Goal: Information Seeking & Learning: Find specific page/section

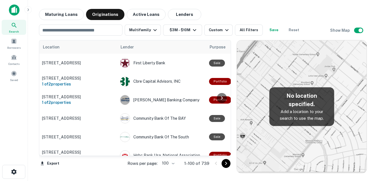
click at [70, 14] on button "Maturing Loans" at bounding box center [61, 14] width 45 height 11
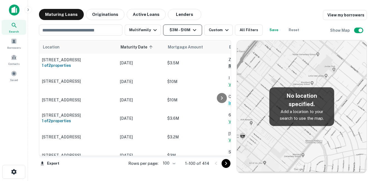
click at [183, 24] on button "$3M - $10M" at bounding box center [182, 29] width 39 height 11
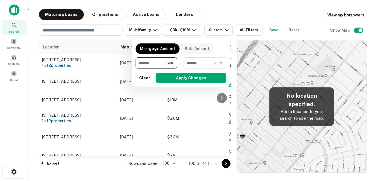
type input "*"
type input "*******"
click at [210, 66] on input "********" at bounding box center [198, 62] width 30 height 11
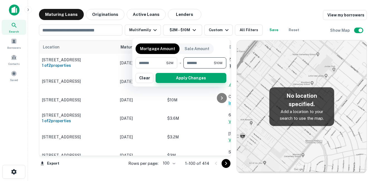
click at [205, 76] on button "Apply Changes" at bounding box center [191, 78] width 71 height 10
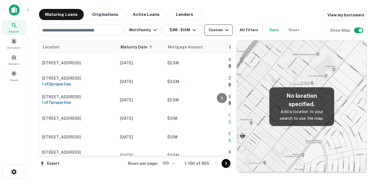
click at [215, 30] on div "Custom" at bounding box center [219, 30] width 21 height 7
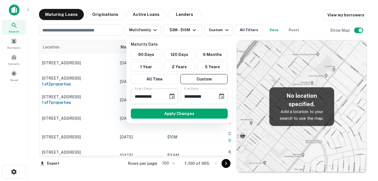
click at [173, 96] on icon "Choose date, selected date is Sep 17, 2025" at bounding box center [172, 96] width 7 height 7
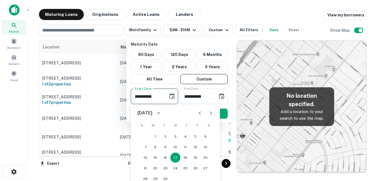
click at [210, 112] on icon "Next month" at bounding box center [211, 112] width 2 height 3
click at [210, 114] on icon "Next month" at bounding box center [211, 112] width 2 height 3
drag, startPoint x: 152, startPoint y: 27, endPoint x: 192, endPoint y: 47, distance: 44.8
click at [153, 27] on div at bounding box center [189, 90] width 378 height 181
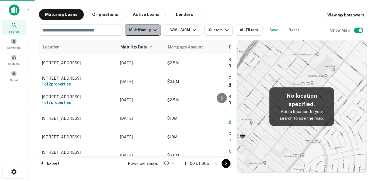
click at [148, 28] on button "Multifamily" at bounding box center [143, 29] width 36 height 11
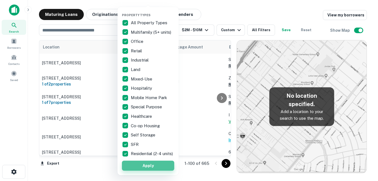
click at [149, 169] on button "Apply" at bounding box center [148, 166] width 52 height 10
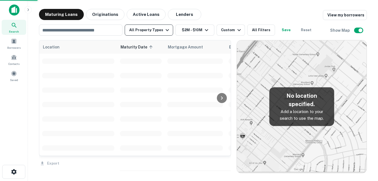
click at [148, 34] on button "All Property Types" at bounding box center [149, 29] width 48 height 11
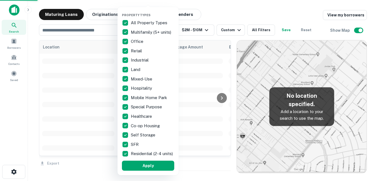
click at [127, 154] on div at bounding box center [189, 90] width 378 height 181
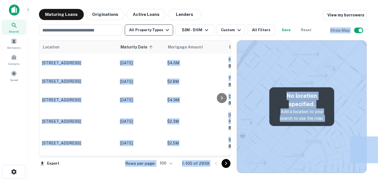
click at [150, 38] on div "Location Maturity Date sorted ascending Mortgage Amount Borrower Name Lender Pu…" at bounding box center [203, 105] width 328 height 138
click at [157, 33] on button "All Property Types" at bounding box center [149, 29] width 48 height 11
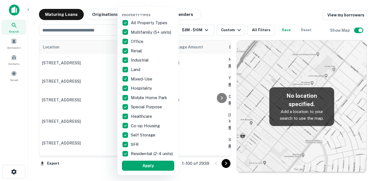
click at [161, 30] on div "All Property Types Multifamily (5+ units) Office Retail Industrial Land Mixed-U…" at bounding box center [148, 88] width 52 height 140
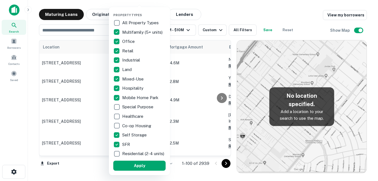
click at [122, 88] on p "Hospitality" at bounding box center [133, 88] width 22 height 7
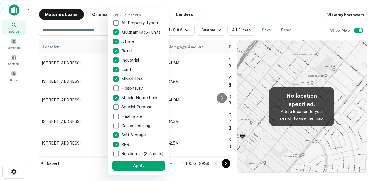
click at [124, 69] on p "Land" at bounding box center [126, 69] width 11 height 7
click at [134, 168] on button "Apply" at bounding box center [138, 166] width 52 height 10
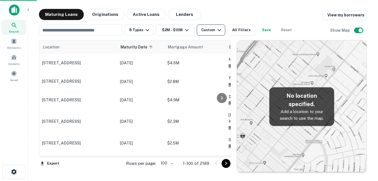
click at [216, 30] on icon "button" at bounding box center [219, 30] width 7 height 7
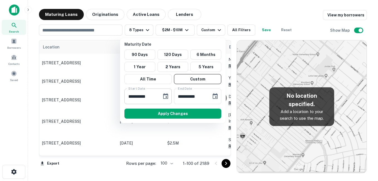
click at [167, 97] on icon "Choose date, selected date is Sep 17, 2025" at bounding box center [165, 96] width 7 height 7
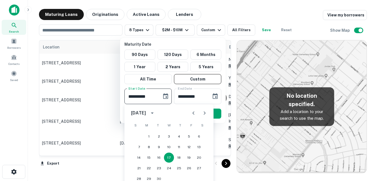
click at [202, 112] on icon "Next month" at bounding box center [204, 113] width 7 height 7
click at [204, 115] on icon "Next month" at bounding box center [204, 113] width 7 height 7
click at [200, 137] on button "1" at bounding box center [199, 136] width 10 height 10
type input "**********"
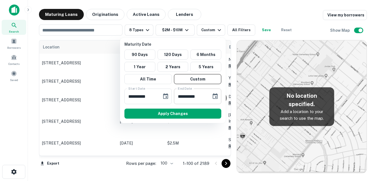
click at [218, 97] on icon "Choose date, selected date is Oct 15, 2025" at bounding box center [215, 96] width 5 height 6
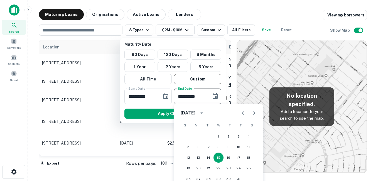
click at [254, 113] on icon "Next month" at bounding box center [254, 112] width 2 height 3
click at [253, 113] on icon "Next month" at bounding box center [254, 113] width 7 height 7
click at [251, 177] on button "31" at bounding box center [249, 179] width 10 height 10
type input "**********"
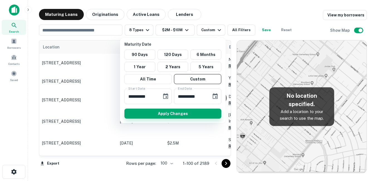
click at [180, 112] on button "Apply Changes" at bounding box center [172, 114] width 97 height 10
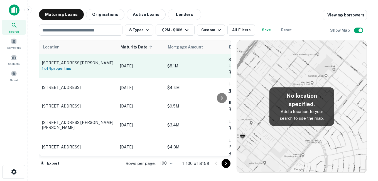
click at [106, 61] on p "[STREET_ADDRESS][PERSON_NAME]" at bounding box center [78, 62] width 72 height 5
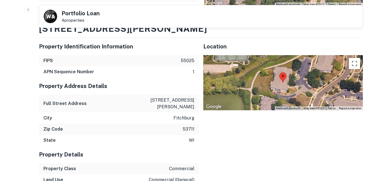
scroll to position [362, 0]
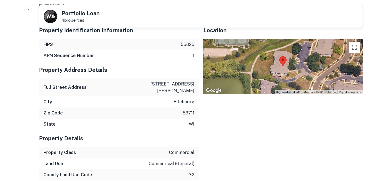
click at [169, 81] on p "2893 mickelson pkwy apt 101" at bounding box center [169, 87] width 50 height 13
copy p "2893 mickelson pkwy apt 101"
click at [182, 81] on p "2893 mickelson pkwy apt 101" at bounding box center [169, 87] width 50 height 13
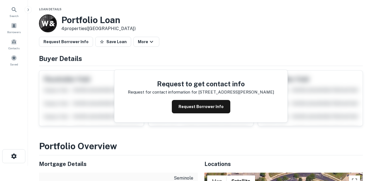
scroll to position [0, 0]
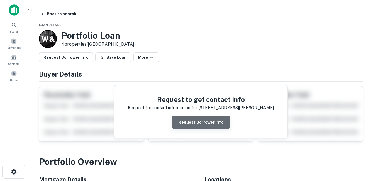
click at [217, 120] on button "Request Borrower Info" at bounding box center [201, 122] width 58 height 13
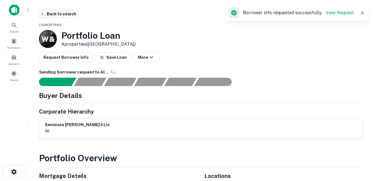
click at [70, 14] on button "Back to search" at bounding box center [58, 14] width 41 height 10
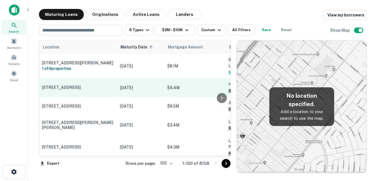
click at [92, 85] on p "[STREET_ADDRESS]" at bounding box center [78, 87] width 72 height 5
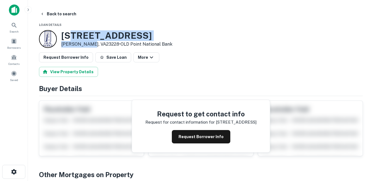
drag, startPoint x: 82, startPoint y: 40, endPoint x: 87, endPoint y: 41, distance: 5.0
click at [87, 41] on div "3001 Hungary Spring Rd Henrico, VA23228 • OLD Point National Bank" at bounding box center [116, 38] width 111 height 17
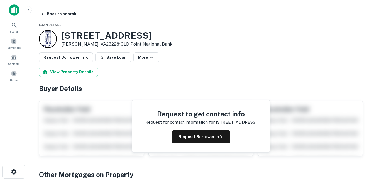
drag, startPoint x: 87, startPoint y: 41, endPoint x: 67, endPoint y: 37, distance: 20.1
click at [68, 37] on h3 "3001 Hungary Spring Rd" at bounding box center [116, 35] width 111 height 11
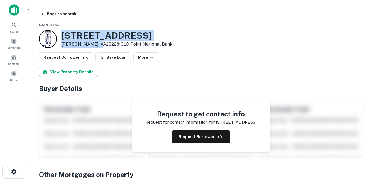
drag, startPoint x: 62, startPoint y: 35, endPoint x: 99, endPoint y: 47, distance: 39.0
click at [99, 47] on div "3001 Hungary Spring Rd Henrico, VA23228 • OLD Point National Bank" at bounding box center [116, 38] width 111 height 17
drag, startPoint x: 99, startPoint y: 47, endPoint x: 94, endPoint y: 45, distance: 5.6
copy div "[STREET_ADDRESS]"
drag, startPoint x: 116, startPoint y: 29, endPoint x: 122, endPoint y: 34, distance: 7.1
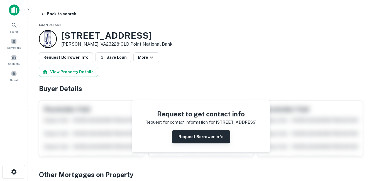
click at [193, 139] on button "Request Borrower Info" at bounding box center [201, 136] width 58 height 13
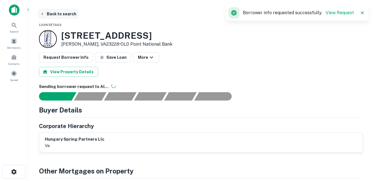
click at [61, 13] on button "Back to search" at bounding box center [58, 14] width 41 height 10
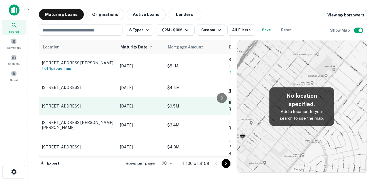
click at [110, 104] on p "[STREET_ADDRESS]" at bounding box center [78, 106] width 72 height 5
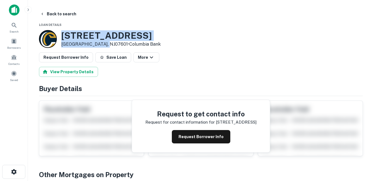
drag, startPoint x: 61, startPoint y: 34, endPoint x: 107, endPoint y: 44, distance: 46.3
click at [107, 44] on div "321 Prospect Ave Hackensack, NJ07601 • Columbia Bank" at bounding box center [110, 38] width 99 height 17
drag, startPoint x: 107, startPoint y: 44, endPoint x: 95, endPoint y: 42, distance: 11.2
copy div "[STREET_ADDRESS]"
click at [62, 11] on button "Back to search" at bounding box center [58, 14] width 41 height 10
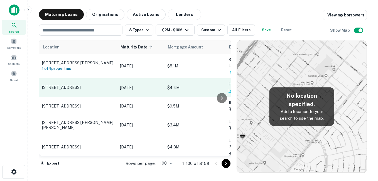
click at [97, 87] on p "[STREET_ADDRESS]" at bounding box center [78, 87] width 72 height 5
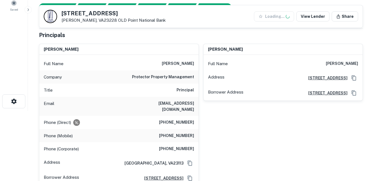
scroll to position [84, 0]
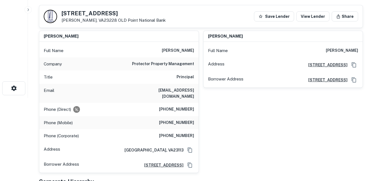
click at [166, 63] on h6 "protector property management" at bounding box center [163, 64] width 62 height 7
copy h6 "protector property management"
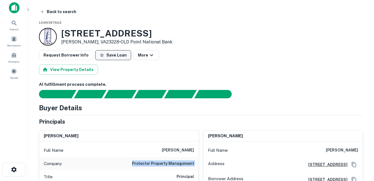
scroll to position [0, 0]
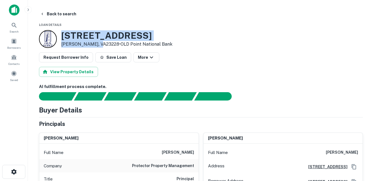
drag, startPoint x: 63, startPoint y: 36, endPoint x: 98, endPoint y: 47, distance: 37.2
click at [98, 47] on div "3001 Hungary Spring Rd Henrico, VA23228 • OLD Point National Bank" at bounding box center [116, 38] width 111 height 17
drag, startPoint x: 98, startPoint y: 47, endPoint x: 89, endPoint y: 45, distance: 9.9
copy div "[STREET_ADDRESS]"
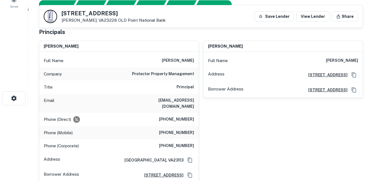
scroll to position [84, 0]
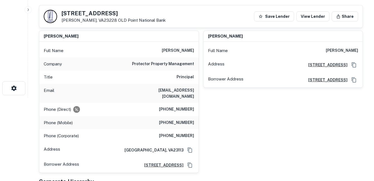
drag, startPoint x: 126, startPoint y: 91, endPoint x: 196, endPoint y: 99, distance: 70.5
click at [196, 99] on div "Email josh@protectorpropertymanagement.com" at bounding box center [118, 93] width 159 height 19
drag, startPoint x: 196, startPoint y: 99, endPoint x: 188, endPoint y: 98, distance: 8.6
click at [188, 98] on h6 "josh@protectorpropertymanagement.com" at bounding box center [160, 93] width 67 height 12
drag, startPoint x: 194, startPoint y: 98, endPoint x: 129, endPoint y: 90, distance: 65.6
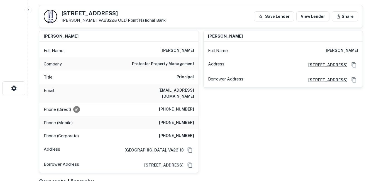
click at [129, 90] on div "Email josh@protectorpropertymanagement.com" at bounding box center [118, 93] width 159 height 19
click at [127, 90] on h6 "josh@protectorpropertymanagement.com" at bounding box center [160, 93] width 67 height 12
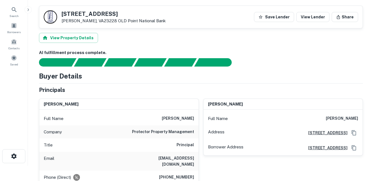
scroll to position [0, 0]
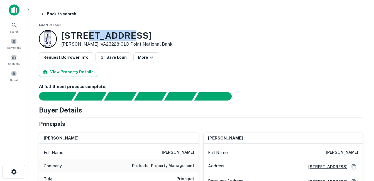
drag, startPoint x: 90, startPoint y: 36, endPoint x: 123, endPoint y: 37, distance: 33.2
click at [123, 37] on h3 "3001 Hungary Spring Rd" at bounding box center [116, 35] width 111 height 11
drag, startPoint x: 123, startPoint y: 37, endPoint x: 102, endPoint y: 38, distance: 21.2
click at [103, 38] on h3 "3001 Hungary Spring Rd" at bounding box center [116, 35] width 111 height 11
drag, startPoint x: 97, startPoint y: 43, endPoint x: 83, endPoint y: 37, distance: 15.8
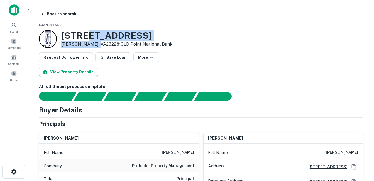
click at [83, 37] on div "3001 Hungary Spring Rd Henrico, VA23228 • OLD Point National Bank" at bounding box center [116, 38] width 111 height 17
drag, startPoint x: 83, startPoint y: 37, endPoint x: 154, endPoint y: 36, distance: 71.0
click at [154, 36] on h3 "3001 Hungary Spring Rd" at bounding box center [116, 35] width 111 height 11
click at [151, 36] on h3 "3001 Hungary Spring Rd" at bounding box center [116, 35] width 111 height 11
click at [146, 37] on h3 "3001 Hungary Spring Rd" at bounding box center [116, 35] width 111 height 11
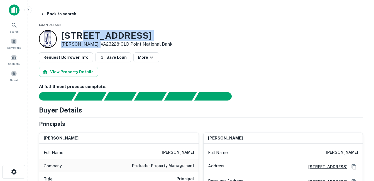
click at [130, 37] on h3 "3001 Hungary Spring Rd" at bounding box center [116, 35] width 111 height 11
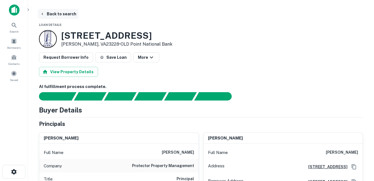
click at [68, 14] on button "Back to search" at bounding box center [58, 14] width 41 height 10
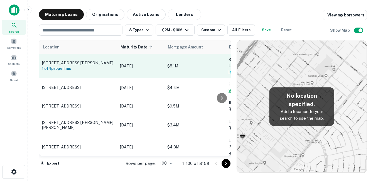
click at [96, 62] on p "[STREET_ADDRESS][PERSON_NAME]" at bounding box center [78, 62] width 72 height 5
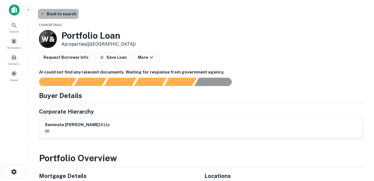
click at [61, 18] on button "Back to search" at bounding box center [58, 14] width 41 height 10
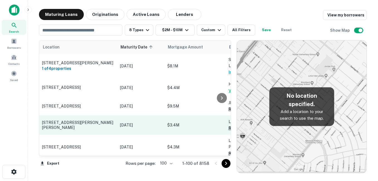
click at [102, 122] on p "[STREET_ADDRESS][PERSON_NAME][PERSON_NAME]" at bounding box center [78, 125] width 72 height 10
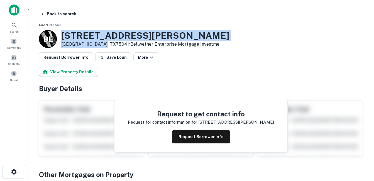
drag, startPoint x: 62, startPoint y: 35, endPoint x: 99, endPoint y: 43, distance: 38.7
click at [99, 43] on div "1221 W Miller Rd Garland, TX75041 • Bellwether Enterprise Mortgage Investme" at bounding box center [145, 38] width 168 height 17
drag, startPoint x: 99, startPoint y: 43, endPoint x: 85, endPoint y: 41, distance: 14.7
click at [120, 34] on h3 "1221 W Miller Rd" at bounding box center [145, 35] width 168 height 11
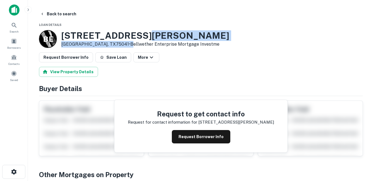
drag, startPoint x: 137, startPoint y: 40, endPoint x: 169, endPoint y: 40, distance: 32.6
click at [169, 40] on div "1221 W Miller Rd Garland, TX75041 • Bellwether Enterprise Mortgage Investme" at bounding box center [145, 38] width 168 height 17
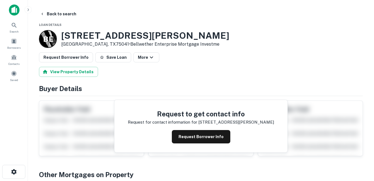
drag, startPoint x: 169, startPoint y: 40, endPoint x: 163, endPoint y: 48, distance: 9.8
click at [163, 48] on p "Garland, TX75041 • Bellwether Enterprise Mortgage Investme" at bounding box center [145, 44] width 168 height 7
drag, startPoint x: 69, startPoint y: 14, endPoint x: 90, endPoint y: 5, distance: 23.6
click at [69, 14] on button "Back to search" at bounding box center [58, 14] width 41 height 10
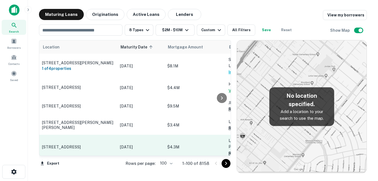
scroll to position [28, 0]
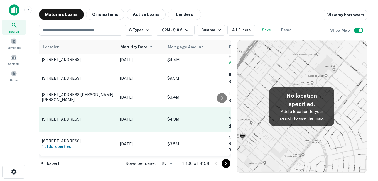
click at [95, 117] on p "[STREET_ADDRESS]" at bounding box center [78, 119] width 72 height 5
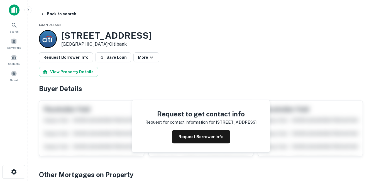
drag, startPoint x: 74, startPoint y: 36, endPoint x: 117, endPoint y: 45, distance: 44.1
click at [117, 45] on div "7415 Larchmont Dr North Highlands, CA95660 • Citibank" at bounding box center [106, 38] width 90 height 17
drag, startPoint x: 117, startPoint y: 45, endPoint x: 102, endPoint y: 43, distance: 14.9
click at [80, 38] on h3 "7415 Larchmont Dr" at bounding box center [106, 35] width 90 height 11
click at [60, 14] on button "Back to search" at bounding box center [58, 14] width 41 height 10
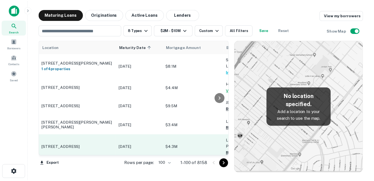
scroll to position [28, 0]
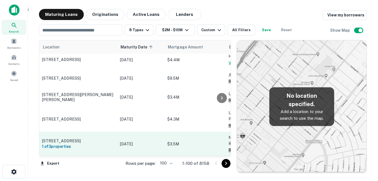
click at [99, 139] on p "[STREET_ADDRESS]" at bounding box center [78, 140] width 72 height 5
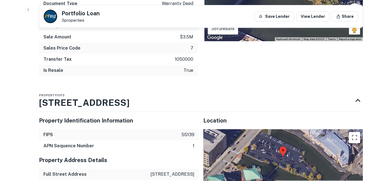
scroll to position [390, 0]
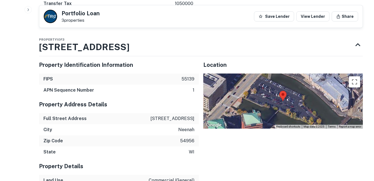
click at [179, 115] on p "125 n commercial st" at bounding box center [172, 118] width 44 height 7
copy p "125 n commercial st"
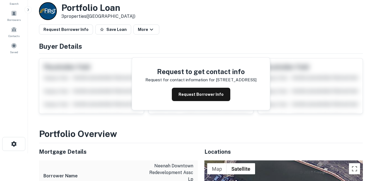
scroll to position [0, 0]
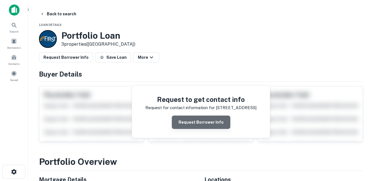
click at [204, 125] on button "Request Borrower Info" at bounding box center [201, 122] width 58 height 13
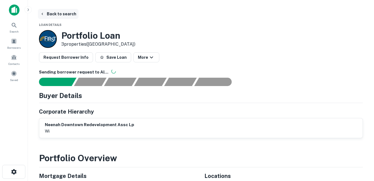
click at [66, 14] on button "Back to search" at bounding box center [58, 14] width 41 height 10
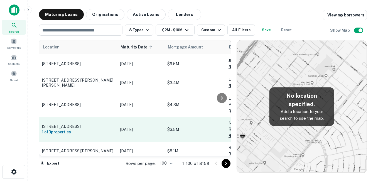
scroll to position [56, 0]
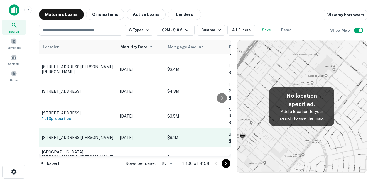
click at [99, 135] on p "[STREET_ADDRESS][PERSON_NAME]" at bounding box center [78, 137] width 72 height 5
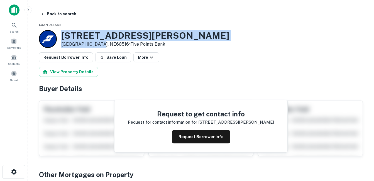
drag, startPoint x: 63, startPoint y: 34, endPoint x: 98, endPoint y: 43, distance: 35.8
click at [98, 43] on div "3201 Yankee Hill Rd Lincoln, NE68516 • Five Points Bank" at bounding box center [145, 38] width 168 height 17
drag, startPoint x: 98, startPoint y: 43, endPoint x: 83, endPoint y: 43, distance: 15.0
copy div "[STREET_ADDRESS][PERSON_NAME]"
click at [65, 15] on button "Back to search" at bounding box center [58, 14] width 41 height 10
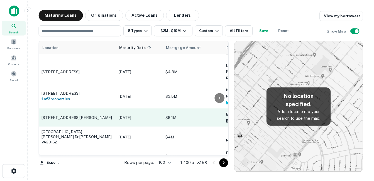
scroll to position [84, 0]
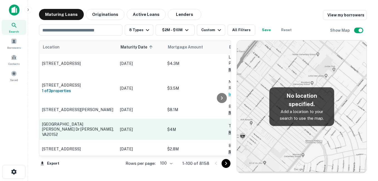
click at [87, 124] on p "[GEOGRAPHIC_DATA][PERSON_NAME] Dr [PERSON_NAME], VA20152" at bounding box center [78, 129] width 72 height 15
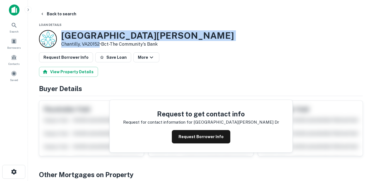
drag, startPoint x: 62, startPoint y: 35, endPoint x: 100, endPoint y: 45, distance: 39.7
click at [100, 45] on div "25404 Lizzio Center Dr Chantilly, VA20152 • Bct-the Community's Bank" at bounding box center [147, 38] width 173 height 17
drag, startPoint x: 100, startPoint y: 45, endPoint x: 85, endPoint y: 43, distance: 14.9
copy div "[GEOGRAPHIC_DATA][PERSON_NAME] Dr [PERSON_NAME], VA20152"
click at [116, 32] on h3 "25404 Lizzio Center Dr" at bounding box center [147, 35] width 173 height 11
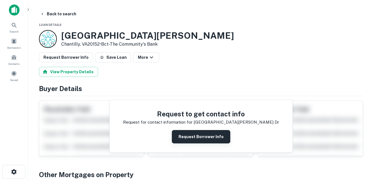
click at [209, 134] on button "Request Borrower Info" at bounding box center [201, 136] width 58 height 13
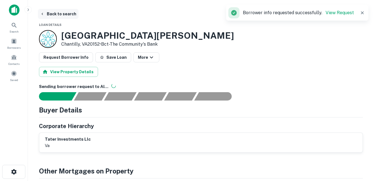
click at [58, 14] on button "Back to search" at bounding box center [58, 14] width 41 height 10
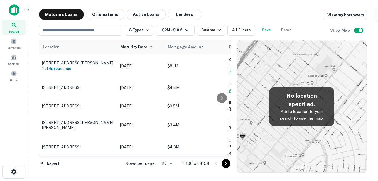
scroll to position [84, 0]
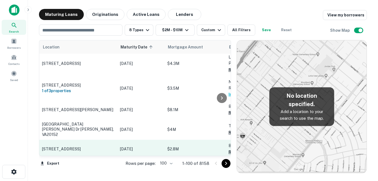
click at [107, 146] on p "[STREET_ADDRESS]" at bounding box center [78, 148] width 72 height 5
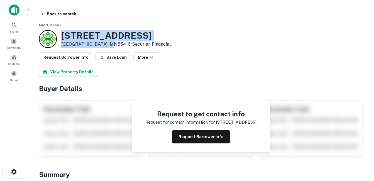
drag, startPoint x: 73, startPoint y: 36, endPoint x: 109, endPoint y: 44, distance: 36.1
click at [109, 44] on div "3777 Park Center Blvd Minneapolis, MN55416 • Securian Financial" at bounding box center [115, 38] width 109 height 17
drag, startPoint x: 109, startPoint y: 44, endPoint x: 105, endPoint y: 44, distance: 3.3
click at [86, 35] on h3 "3777 Park Center Blvd" at bounding box center [115, 35] width 109 height 11
click at [94, 34] on h3 "3777 Park Center Blvd" at bounding box center [115, 35] width 109 height 11
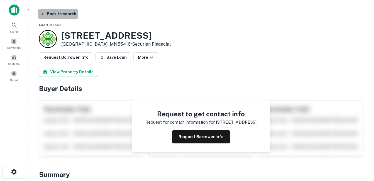
click at [57, 16] on button "Back to search" at bounding box center [58, 14] width 41 height 10
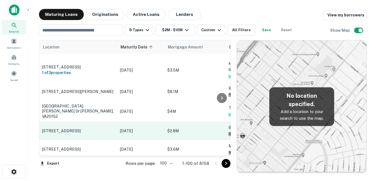
scroll to position [111, 0]
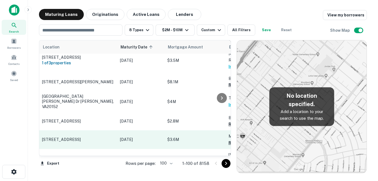
click at [97, 137] on p "[STREET_ADDRESS]" at bounding box center [78, 139] width 72 height 5
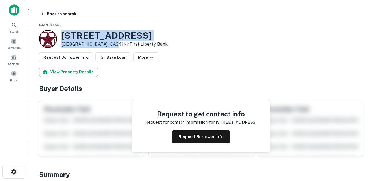
drag, startPoint x: 62, startPoint y: 36, endPoint x: 111, endPoint y: 44, distance: 49.7
click at [111, 44] on div "3590 21st St San Francisco, CA94114 • First Liberty Bank" at bounding box center [114, 38] width 106 height 17
drag, startPoint x: 111, startPoint y: 44, endPoint x: 99, endPoint y: 43, distance: 11.4
click at [95, 33] on h3 "3590 21st St" at bounding box center [114, 35] width 106 height 11
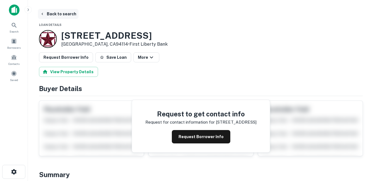
click at [70, 13] on button "Back to search" at bounding box center [58, 14] width 41 height 10
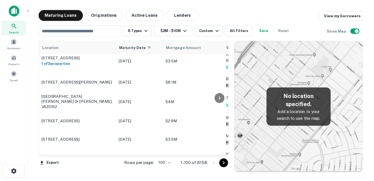
scroll to position [139, 0]
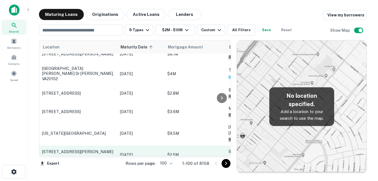
click at [113, 154] on h6 "1 of 2 properties" at bounding box center [78, 157] width 72 height 6
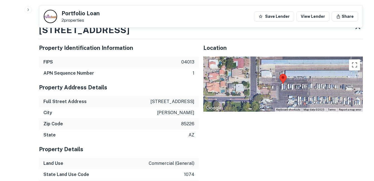
scroll to position [390, 0]
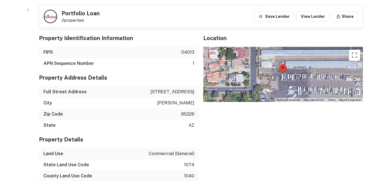
click at [174, 95] on p "209 s stellar pkwy" at bounding box center [172, 92] width 44 height 7
copy p "209 s stellar pkwy"
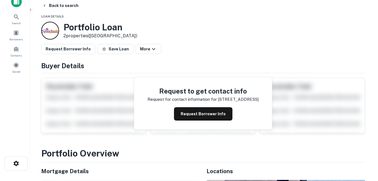
scroll to position [0, 0]
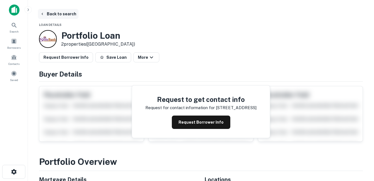
click at [68, 18] on button "Back to search" at bounding box center [58, 14] width 41 height 10
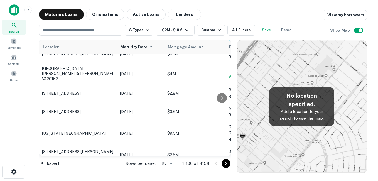
scroll to position [167, 0]
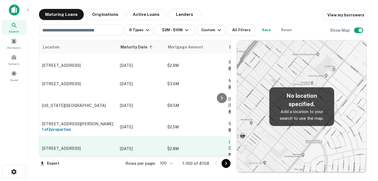
click at [99, 146] on p "[STREET_ADDRESS]" at bounding box center [78, 148] width 72 height 5
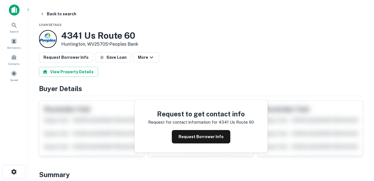
drag, startPoint x: 62, startPoint y: 36, endPoint x: 108, endPoint y: 45, distance: 47.5
click at [108, 45] on div "4341 Us Route 60 Huntington, WV25705 • Peoples Bank" at bounding box center [99, 38] width 77 height 17
drag, startPoint x: 108, startPoint y: 45, endPoint x: 87, endPoint y: 45, distance: 20.9
copy div "[STREET_ADDRESS]"
click at [88, 36] on h3 "4341 Us Route 60" at bounding box center [99, 35] width 77 height 11
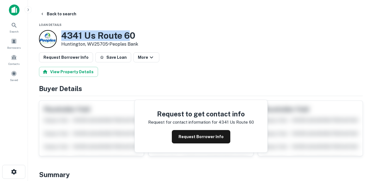
drag, startPoint x: 60, startPoint y: 34, endPoint x: 133, endPoint y: 35, distance: 72.9
click at [133, 35] on div "4341 Us Route 60 Huntington, WV25705 • Peoples Bank" at bounding box center [88, 39] width 99 height 18
click at [133, 35] on h3 "4341 Us Route 60" at bounding box center [99, 35] width 77 height 11
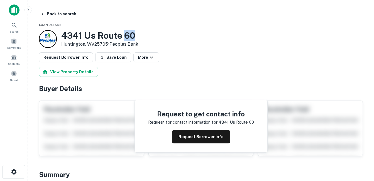
click at [133, 35] on h3 "4341 Us Route 60" at bounding box center [99, 35] width 77 height 11
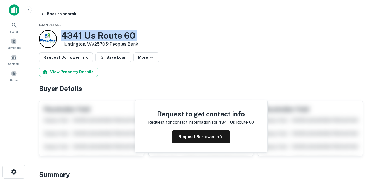
click at [133, 35] on h3 "4341 Us Route 60" at bounding box center [99, 35] width 77 height 11
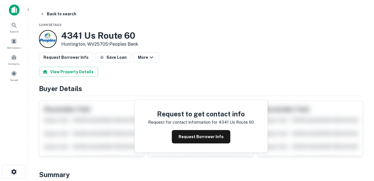
click at [92, 41] on p "Huntington, WV25705 • Peoples Bank" at bounding box center [99, 44] width 77 height 7
click at [195, 132] on button "Request Borrower Info" at bounding box center [201, 136] width 58 height 13
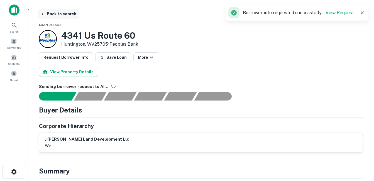
click at [60, 11] on button "Back to search" at bounding box center [58, 14] width 41 height 10
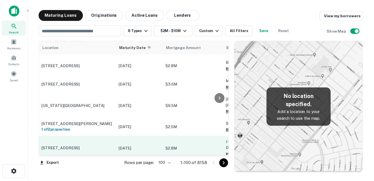
scroll to position [195, 0]
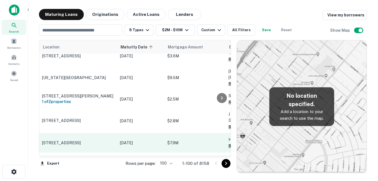
click at [105, 140] on p "[STREET_ADDRESS]" at bounding box center [78, 142] width 72 height 5
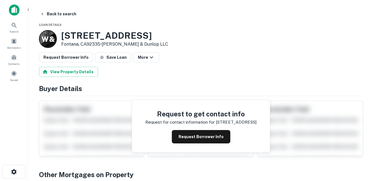
drag, startPoint x: 60, startPoint y: 35, endPoint x: 101, endPoint y: 44, distance: 41.7
click at [101, 44] on div "W & 8560 Oleander Ave Fontana, CA92335 • Walker & Dunlop LLC" at bounding box center [103, 39] width 129 height 18
drag, startPoint x: 101, startPoint y: 44, endPoint x: 93, endPoint y: 44, distance: 8.1
click at [100, 34] on h3 "8560 Oleander Ave" at bounding box center [114, 35] width 107 height 11
click at [191, 137] on button "Request Borrower Info" at bounding box center [201, 136] width 58 height 13
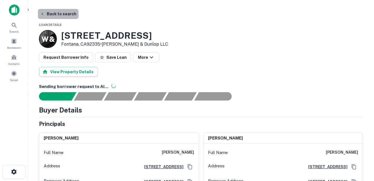
click at [70, 14] on button "Back to search" at bounding box center [58, 14] width 41 height 10
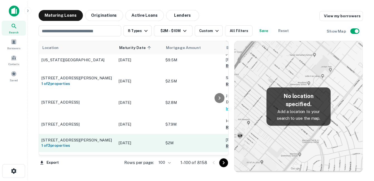
scroll to position [223, 0]
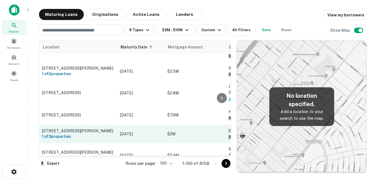
click at [144, 131] on p "[DATE]" at bounding box center [141, 134] width 42 height 6
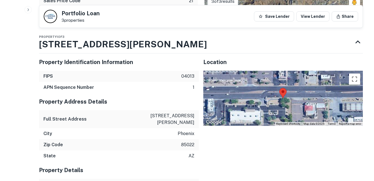
scroll to position [362, 0]
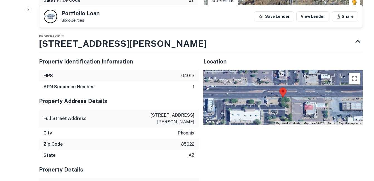
click at [179, 117] on p "1801 e bell rd" at bounding box center [169, 118] width 50 height 13
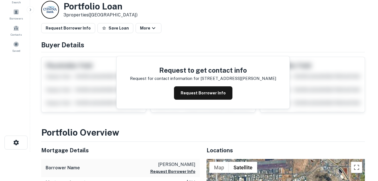
scroll to position [0, 0]
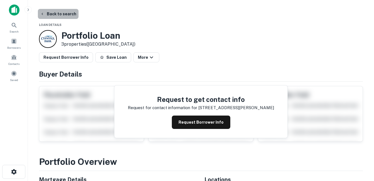
click at [67, 16] on button "Back to search" at bounding box center [58, 14] width 41 height 10
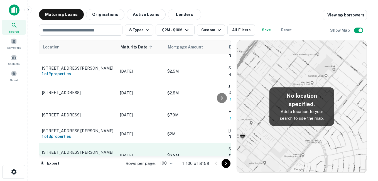
scroll to position [251, 0]
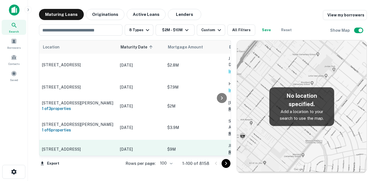
click at [112, 147] on p "[STREET_ADDRESS]" at bounding box center [78, 149] width 72 height 5
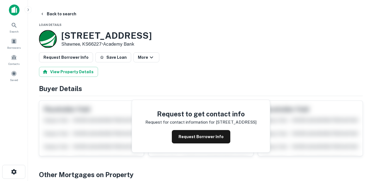
click at [102, 46] on div "23504 W 86th St Shawnee, KS66227 • Academy Bank" at bounding box center [95, 39] width 113 height 18
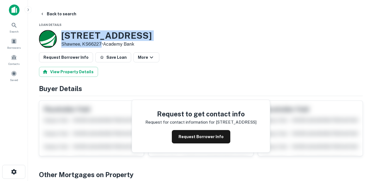
drag, startPoint x: 102, startPoint y: 46, endPoint x: 86, endPoint y: 28, distance: 23.7
click at [86, 33] on h3 "23504 W 86th St" at bounding box center [106, 35] width 90 height 11
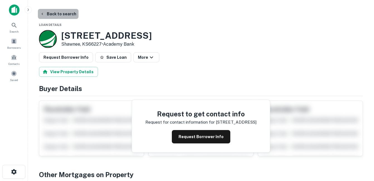
click at [65, 16] on button "Back to search" at bounding box center [58, 14] width 41 height 10
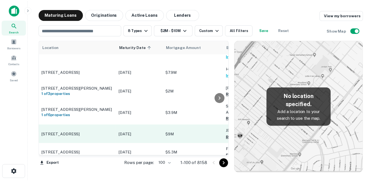
scroll to position [278, 0]
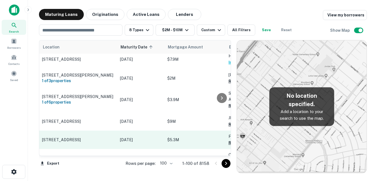
click at [93, 137] on p "[STREET_ADDRESS]" at bounding box center [78, 139] width 72 height 5
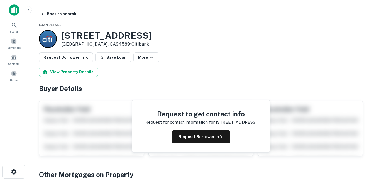
drag, startPoint x: 61, startPoint y: 35, endPoint x: 99, endPoint y: 45, distance: 39.9
click at [99, 45] on div "2700 Tuolumne St Vallejo, CA94589 • Citibank" at bounding box center [95, 39] width 113 height 18
drag, startPoint x: 99, startPoint y: 45, endPoint x: 93, endPoint y: 45, distance: 6.4
click at [87, 34] on h3 "[STREET_ADDRESS]" at bounding box center [106, 35] width 90 height 11
click at [60, 16] on button "Back to search" at bounding box center [58, 14] width 41 height 10
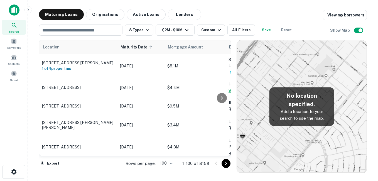
scroll to position [278, 0]
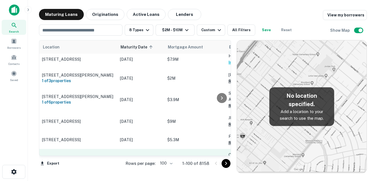
click at [113, 156] on p "[STREET_ADDRESS][PERSON_NAME]" at bounding box center [78, 158] width 72 height 5
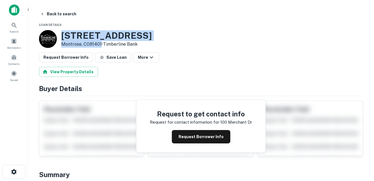
drag, startPoint x: 79, startPoint y: 39, endPoint x: 102, endPoint y: 45, distance: 23.0
click at [102, 45] on div "[STREET_ADDRESS][PERSON_NAME] • Timberline Bank" at bounding box center [95, 39] width 113 height 18
drag, startPoint x: 102, startPoint y: 45, endPoint x: 85, endPoint y: 44, distance: 16.8
click at [85, 35] on h3 "[STREET_ADDRESS]" at bounding box center [106, 35] width 90 height 11
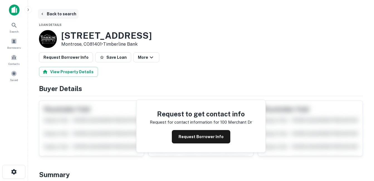
click at [62, 13] on button "Back to search" at bounding box center [58, 14] width 41 height 10
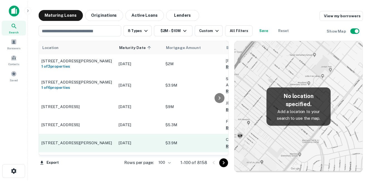
scroll to position [306, 0]
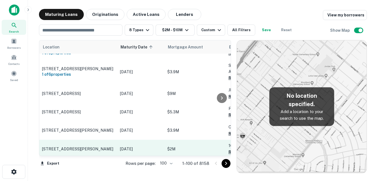
click at [95, 146] on p "[STREET_ADDRESS][PERSON_NAME]" at bounding box center [78, 148] width 72 height 5
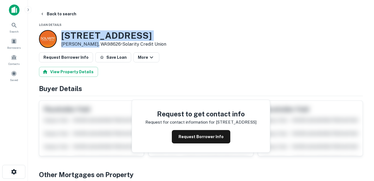
drag, startPoint x: 62, startPoint y: 34, endPoint x: 95, endPoint y: 44, distance: 34.8
click at [95, 44] on div "[STREET_ADDRESS][PERSON_NAME] • Solarity Credit Union" at bounding box center [113, 38] width 105 height 17
drag, startPoint x: 95, startPoint y: 44, endPoint x: 90, endPoint y: 44, distance: 4.7
click at [102, 36] on h3 "[STREET_ADDRESS]" at bounding box center [113, 35] width 105 height 11
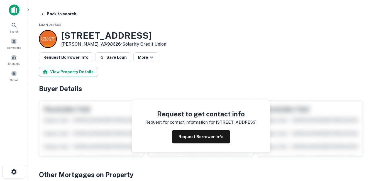
drag, startPoint x: 150, startPoint y: 36, endPoint x: 87, endPoint y: 40, distance: 63.0
click at [87, 40] on div "[STREET_ADDRESS][PERSON_NAME] • Solarity Credit Union" at bounding box center [201, 39] width 324 height 18
click at [85, 38] on h3 "[STREET_ADDRESS]" at bounding box center [113, 35] width 105 height 11
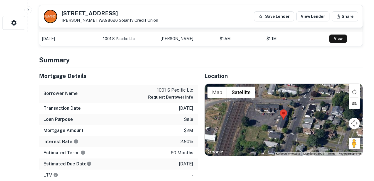
scroll to position [195, 0]
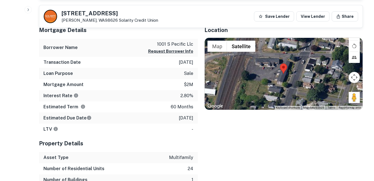
drag, startPoint x: 187, startPoint y: 113, endPoint x: 175, endPoint y: 89, distance: 27.4
click at [175, 89] on div "Mortgage Details Borrower Name 1001 s pecific llc Request Borrower Info Transac…" at bounding box center [118, 77] width 159 height 113
drag, startPoint x: 175, startPoint y: 89, endPoint x: 161, endPoint y: 67, distance: 25.6
click at [161, 67] on div "Transaction Date [DATE]" at bounding box center [118, 62] width 159 height 11
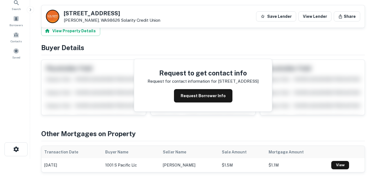
scroll to position [0, 0]
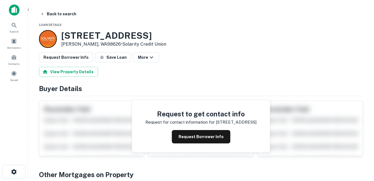
drag, startPoint x: 149, startPoint y: 31, endPoint x: 84, endPoint y: 37, distance: 65.8
click at [84, 37] on div "[STREET_ADDRESS][PERSON_NAME] • Solarity Credit Union" at bounding box center [201, 39] width 324 height 18
drag, startPoint x: 84, startPoint y: 37, endPoint x: 72, endPoint y: 35, distance: 12.4
click at [72, 35] on h3 "[STREET_ADDRESS]" at bounding box center [113, 35] width 105 height 11
click at [72, 37] on h3 "[STREET_ADDRESS]" at bounding box center [113, 35] width 105 height 11
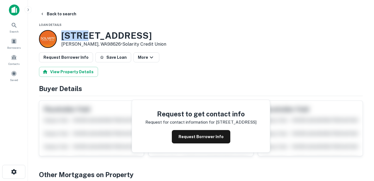
click at [72, 37] on h3 "[STREET_ADDRESS]" at bounding box center [113, 35] width 105 height 11
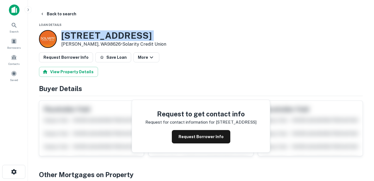
click at [72, 37] on h3 "[STREET_ADDRESS]" at bounding box center [113, 35] width 105 height 11
click at [137, 34] on h3 "[STREET_ADDRESS]" at bounding box center [113, 35] width 105 height 11
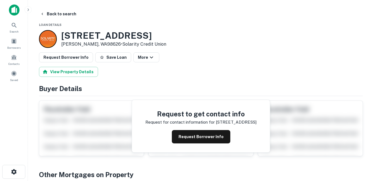
click at [67, 43] on p "[PERSON_NAME], WA98626 • Solarity Credit Union" at bounding box center [113, 44] width 105 height 7
drag, startPoint x: 67, startPoint y: 43, endPoint x: 91, endPoint y: 45, distance: 24.1
click at [91, 45] on p "[PERSON_NAME], WA98626 • Solarity Credit Union" at bounding box center [113, 44] width 105 height 7
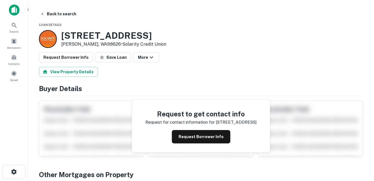
drag, startPoint x: 91, startPoint y: 45, endPoint x: 77, endPoint y: 36, distance: 16.6
click at [77, 36] on h3 "[STREET_ADDRESS]" at bounding box center [113, 35] width 105 height 11
drag, startPoint x: 77, startPoint y: 36, endPoint x: 131, endPoint y: 37, distance: 54.3
click at [131, 37] on h3 "[STREET_ADDRESS]" at bounding box center [113, 35] width 105 height 11
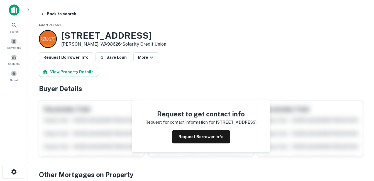
drag, startPoint x: 152, startPoint y: 35, endPoint x: 62, endPoint y: 37, distance: 90.2
click at [62, 37] on div "[STREET_ADDRESS][PERSON_NAME] • Solarity Credit Union" at bounding box center [201, 39] width 324 height 18
click at [61, 35] on h3 "[STREET_ADDRESS]" at bounding box center [113, 35] width 105 height 11
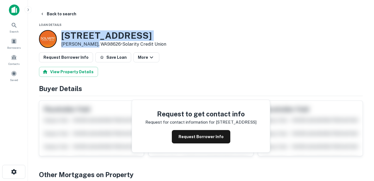
drag, startPoint x: 95, startPoint y: 44, endPoint x: 98, endPoint y: 19, distance: 25.2
click at [109, 35] on h3 "[STREET_ADDRESS]" at bounding box center [113, 35] width 105 height 11
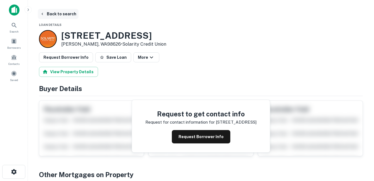
click at [68, 13] on button "Back to search" at bounding box center [58, 14] width 41 height 10
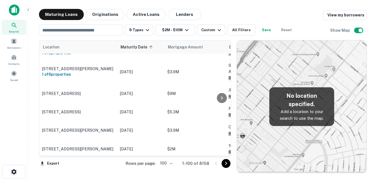
scroll to position [334, 0]
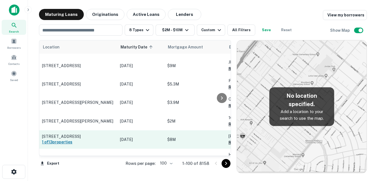
click at [114, 139] on h6 "1 of 13 properties" at bounding box center [78, 142] width 72 height 6
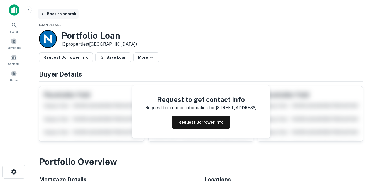
click at [73, 17] on button "Back to search" at bounding box center [58, 14] width 41 height 10
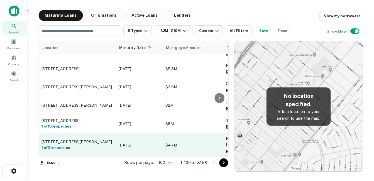
scroll to position [362, 0]
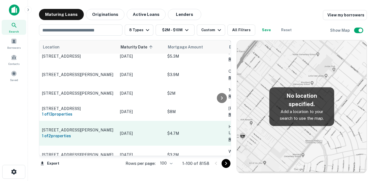
click at [114, 127] on p "[STREET_ADDRESS][PERSON_NAME]" at bounding box center [78, 129] width 72 height 5
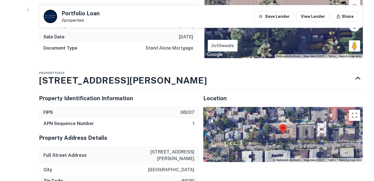
scroll to position [278, 0]
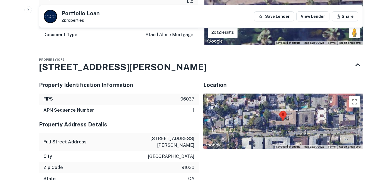
click at [183, 135] on p "[STREET_ADDRESS][PERSON_NAME]" at bounding box center [169, 141] width 50 height 13
click at [182, 135] on p "[STREET_ADDRESS][PERSON_NAME]" at bounding box center [169, 141] width 50 height 13
copy p "[STREET_ADDRESS][PERSON_NAME]"
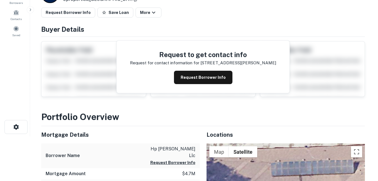
scroll to position [0, 0]
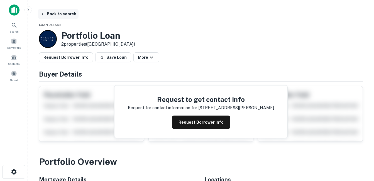
click at [65, 13] on button "Back to search" at bounding box center [58, 14] width 41 height 10
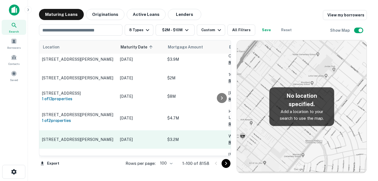
scroll to position [390, 0]
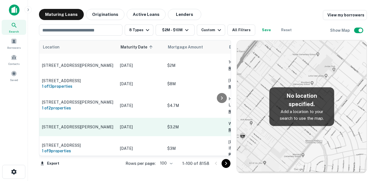
click at [109, 124] on p "[STREET_ADDRESS][PERSON_NAME]" at bounding box center [78, 126] width 72 height 5
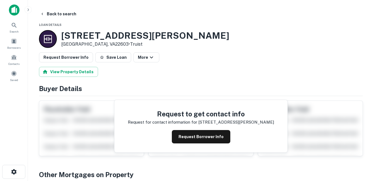
drag, startPoint x: 63, startPoint y: 36, endPoint x: 105, endPoint y: 45, distance: 42.8
click at [107, 45] on div "[STREET_ADDRESS][PERSON_NAME] • Truist" at bounding box center [145, 38] width 168 height 17
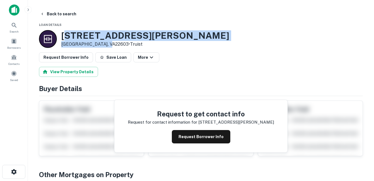
drag, startPoint x: 105, startPoint y: 45, endPoint x: 51, endPoint y: 36, distance: 54.5
click at [51, 36] on div at bounding box center [48, 39] width 18 height 18
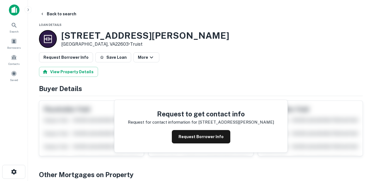
click at [63, 35] on h3 "[STREET_ADDRESS][PERSON_NAME]" at bounding box center [145, 35] width 168 height 11
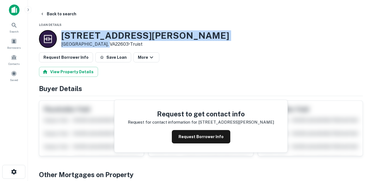
drag, startPoint x: 62, startPoint y: 34, endPoint x: 98, endPoint y: 43, distance: 37.4
click at [98, 43] on div "[STREET_ADDRESS][PERSON_NAME] • Truist" at bounding box center [145, 38] width 168 height 17
drag, startPoint x: 98, startPoint y: 43, endPoint x: 86, endPoint y: 41, distance: 12.8
copy div "[STREET_ADDRESS][PERSON_NAME]"
drag, startPoint x: 109, startPoint y: 38, endPoint x: 109, endPoint y: 35, distance: 3.2
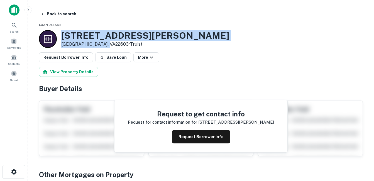
click at [109, 38] on h3 "[STREET_ADDRESS][PERSON_NAME]" at bounding box center [145, 35] width 168 height 11
click at [84, 33] on h3 "[STREET_ADDRESS][PERSON_NAME]" at bounding box center [145, 35] width 168 height 11
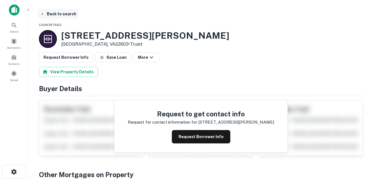
click at [67, 17] on button "Back to search" at bounding box center [58, 14] width 41 height 10
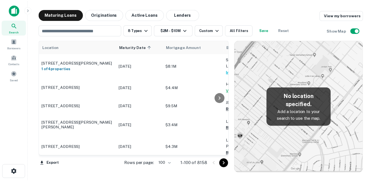
scroll to position [390, 0]
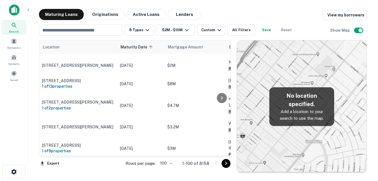
click at [109, 168] on p "[STREET_ADDRESS][PERSON_NAME]" at bounding box center [78, 170] width 72 height 5
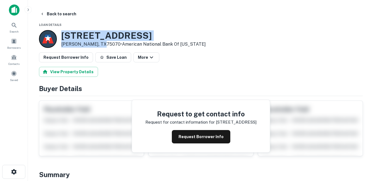
drag, startPoint x: 70, startPoint y: 36, endPoint x: 101, endPoint y: 46, distance: 32.7
click at [101, 46] on div "[STREET_ADDRESS][PERSON_NAME] • American National Bank Of [US_STATE]" at bounding box center [133, 38] width 144 height 17
drag, startPoint x: 101, startPoint y: 46, endPoint x: 93, endPoint y: 43, distance: 9.0
click at [85, 41] on p "[PERSON_NAME], TX75070 • American National Bank Of [US_STATE]" at bounding box center [133, 44] width 144 height 7
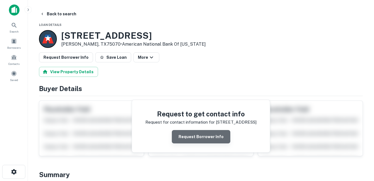
click at [213, 138] on button "Request Borrower Info" at bounding box center [201, 136] width 58 height 13
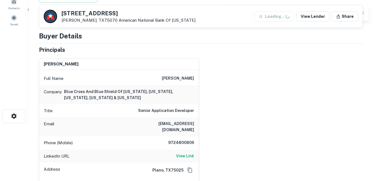
scroll to position [84, 0]
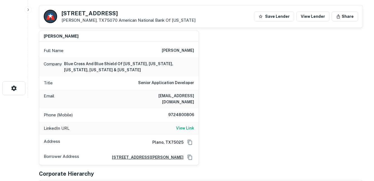
click at [184, 112] on h6 "9724800806" at bounding box center [177, 115] width 33 height 7
click at [175, 82] on h6 "Senior Application Developer" at bounding box center [166, 83] width 56 height 7
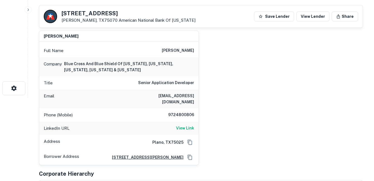
click at [143, 99] on div "Email [EMAIL_ADDRESS][DOMAIN_NAME]" at bounding box center [118, 98] width 159 height 19
drag, startPoint x: 86, startPoint y: 66, endPoint x: 109, endPoint y: 66, distance: 23.1
click at [109, 66] on h6 "blue cross and blue shield of [US_STATE], [US_STATE], [US_STATE], [US_STATE] & …" at bounding box center [129, 67] width 130 height 12
drag, startPoint x: 109, startPoint y: 66, endPoint x: 105, endPoint y: 70, distance: 6.3
click at [105, 70] on h6 "blue cross and blue shield of [US_STATE], [US_STATE], [US_STATE], [US_STATE] & …" at bounding box center [129, 67] width 130 height 12
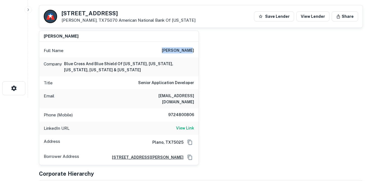
drag, startPoint x: 165, startPoint y: 48, endPoint x: 193, endPoint y: 50, distance: 28.5
click at [193, 50] on div "Full Name [PERSON_NAME]" at bounding box center [118, 50] width 159 height 13
drag, startPoint x: 193, startPoint y: 50, endPoint x: 186, endPoint y: 58, distance: 10.9
click at [186, 59] on div "Company blue cross and blue shield of [US_STATE], [US_STATE], [US_STATE], [US_S…" at bounding box center [118, 66] width 159 height 19
drag, startPoint x: 168, startPoint y: 52, endPoint x: 190, endPoint y: 50, distance: 22.4
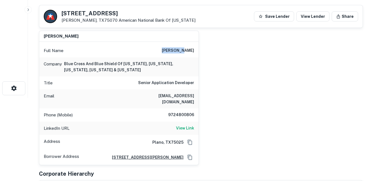
click at [190, 50] on div "Full Name [PERSON_NAME]" at bounding box center [118, 50] width 159 height 13
drag, startPoint x: 190, startPoint y: 50, endPoint x: 185, endPoint y: 58, distance: 9.8
click at [185, 58] on div "Company blue cross and blue shield of [US_STATE], [US_STATE], [US_STATE], [US_S…" at bounding box center [118, 66] width 159 height 19
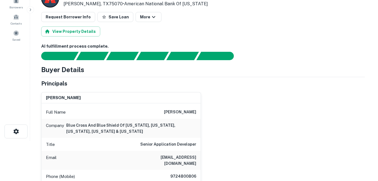
scroll to position [0, 0]
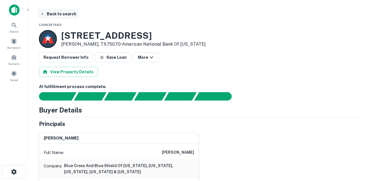
drag, startPoint x: 72, startPoint y: 15, endPoint x: 74, endPoint y: 13, distance: 3.1
click at [73, 15] on button "Back to search" at bounding box center [58, 14] width 41 height 10
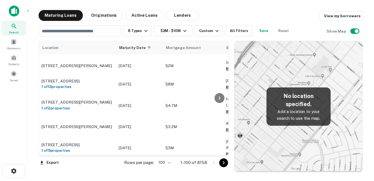
scroll to position [418, 0]
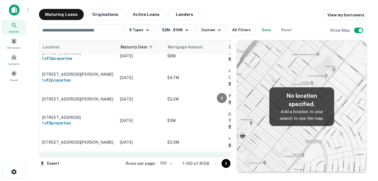
click at [110, 158] on p "[STREET_ADDRESS]" at bounding box center [78, 160] width 72 height 5
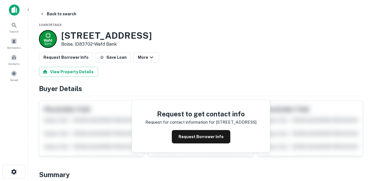
drag, startPoint x: 63, startPoint y: 36, endPoint x: 94, endPoint y: 46, distance: 32.3
click at [94, 46] on div "[STREET_ADDRESS] • Wafd Bank" at bounding box center [106, 38] width 90 height 17
drag, startPoint x: 94, startPoint y: 46, endPoint x: 81, endPoint y: 41, distance: 13.0
drag, startPoint x: 89, startPoint y: 43, endPoint x: 80, endPoint y: 39, distance: 9.8
click at [88, 43] on p "Boise, ID83702 • Wafd Bank" at bounding box center [106, 44] width 90 height 7
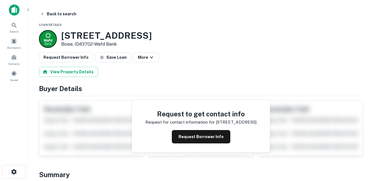
click at [72, 37] on h3 "[STREET_ADDRESS]" at bounding box center [106, 35] width 90 height 11
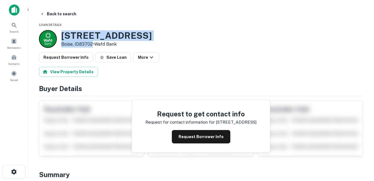
drag, startPoint x: 62, startPoint y: 35, endPoint x: 92, endPoint y: 45, distance: 32.1
click at [92, 45] on div "[STREET_ADDRESS] • Wafd Bank" at bounding box center [106, 38] width 90 height 17
drag, startPoint x: 92, startPoint y: 45, endPoint x: 88, endPoint y: 45, distance: 4.5
copy div "[STREET_ADDRESS]"
click at [126, 33] on h3 "[STREET_ADDRESS]" at bounding box center [106, 35] width 90 height 11
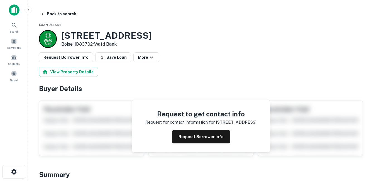
click at [184, 139] on button "Request Borrower Info" at bounding box center [201, 136] width 58 height 13
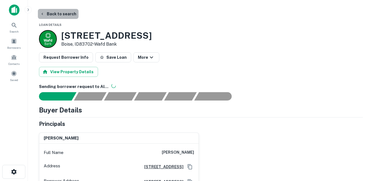
click at [67, 17] on button "Back to search" at bounding box center [58, 14] width 41 height 10
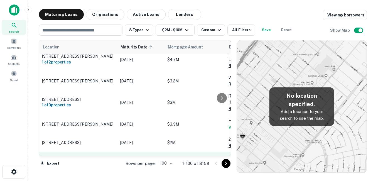
scroll to position [445, 0]
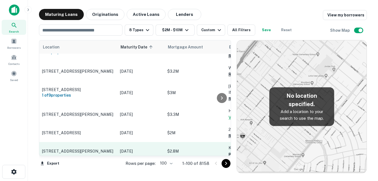
click at [102, 149] on p "[STREET_ADDRESS][PERSON_NAME]" at bounding box center [78, 151] width 72 height 5
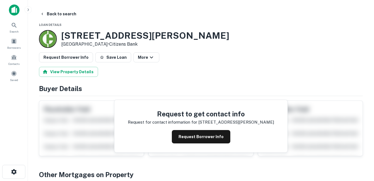
drag, startPoint x: 61, startPoint y: 36, endPoint x: 104, endPoint y: 45, distance: 44.6
click at [104, 45] on div "[STREET_ADDRESS][PERSON_NAME] • Citizens Bank" at bounding box center [134, 39] width 190 height 18
drag, startPoint x: 104, startPoint y: 45, endPoint x: 95, endPoint y: 45, distance: 9.2
copy div "[STREET_ADDRESS][PERSON_NAME]"
click at [90, 39] on h3 "[STREET_ADDRESS][PERSON_NAME]" at bounding box center [145, 35] width 168 height 11
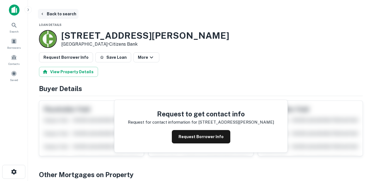
click at [59, 16] on button "Back to search" at bounding box center [58, 14] width 41 height 10
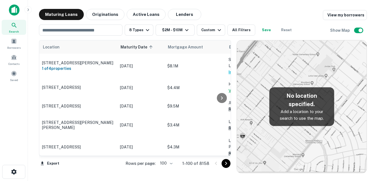
scroll to position [445, 0]
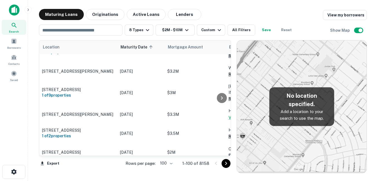
click at [121, 168] on p "[DATE]" at bounding box center [141, 171] width 42 height 6
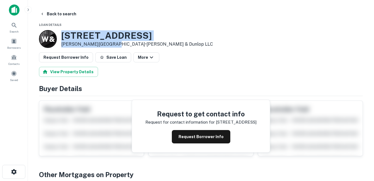
drag, startPoint x: 62, startPoint y: 34, endPoint x: 109, endPoint y: 45, distance: 48.5
click at [109, 45] on div "[STREET_ADDRESS][PERSON_NAME] • [PERSON_NAME] & Dunlop LLC" at bounding box center [137, 38] width 152 height 17
drag, startPoint x: 109, startPoint y: 45, endPoint x: 102, endPoint y: 46, distance: 7.2
copy div "[STREET_ADDRESS][PERSON_NAME]"
click at [81, 38] on h3 "[STREET_ADDRESS]" at bounding box center [137, 35] width 152 height 11
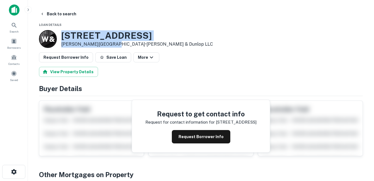
click at [111, 34] on h3 "[STREET_ADDRESS]" at bounding box center [137, 35] width 152 height 11
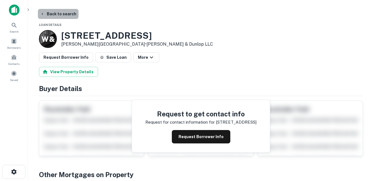
click at [68, 15] on button "Back to search" at bounding box center [58, 14] width 41 height 10
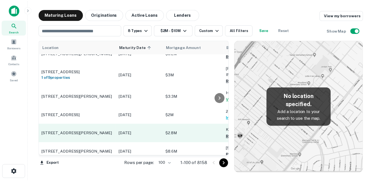
scroll to position [473, 0]
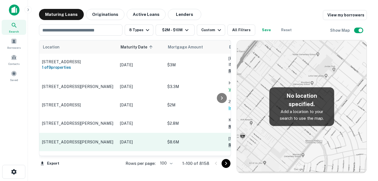
click at [104, 139] on p "[STREET_ADDRESS][PERSON_NAME]" at bounding box center [78, 141] width 72 height 5
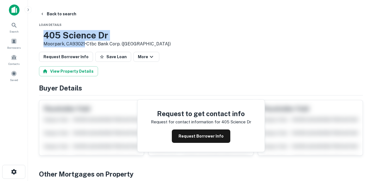
drag, startPoint x: 63, startPoint y: 36, endPoint x: 102, endPoint y: 43, distance: 39.1
click at [102, 43] on div "[STREET_ADDRESS] • Ctbc Bank Corp. ([GEOGRAPHIC_DATA])" at bounding box center [105, 38] width 132 height 17
drag, startPoint x: 102, startPoint y: 43, endPoint x: 91, endPoint y: 43, distance: 10.9
click at [195, 133] on button "Request Borrower Info" at bounding box center [201, 135] width 58 height 13
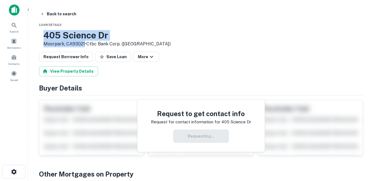
click at [104, 36] on h3 "405 Science Dr" at bounding box center [106, 35] width 127 height 11
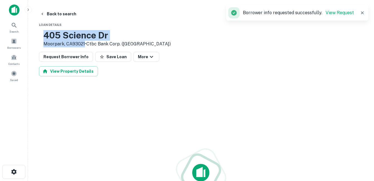
click at [93, 35] on h3 "405 Science Dr" at bounding box center [106, 35] width 127 height 11
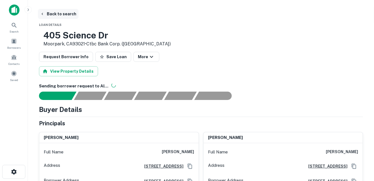
click at [63, 12] on button "Back to search" at bounding box center [58, 14] width 41 height 10
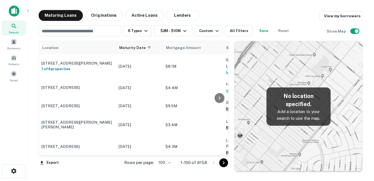
scroll to position [473, 0]
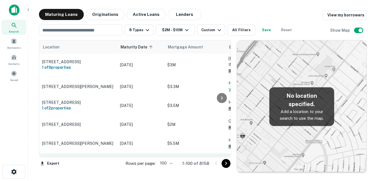
click at [98, 160] on p "[STREET_ADDRESS]" at bounding box center [78, 162] width 72 height 5
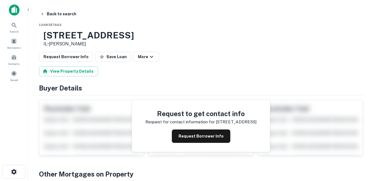
drag, startPoint x: 63, startPoint y: 36, endPoint x: 169, endPoint y: 36, distance: 106.3
click at [169, 36] on div "[STREET_ADDRESS] • [PERSON_NAME]" at bounding box center [201, 38] width 324 height 17
drag, startPoint x: 169, startPoint y: 36, endPoint x: 127, endPoint y: 37, distance: 42.3
click at [62, 45] on p "IL • [PERSON_NAME]" at bounding box center [88, 44] width 90 height 7
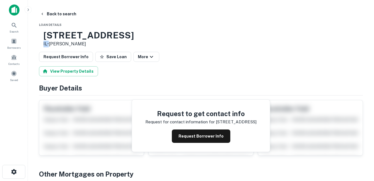
copy p "IL"
click at [203, 141] on button "Request Borrower Info" at bounding box center [201, 135] width 58 height 13
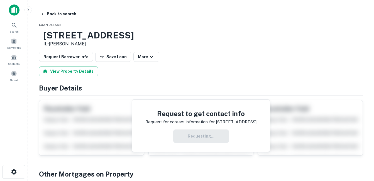
click at [95, 36] on h3 "[STREET_ADDRESS]" at bounding box center [88, 35] width 90 height 11
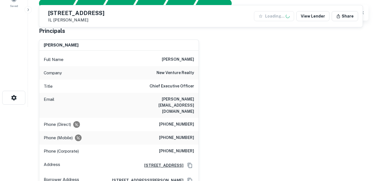
scroll to position [84, 0]
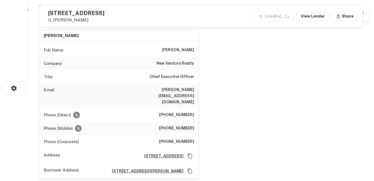
click at [182, 63] on h6 "new venture realty" at bounding box center [175, 63] width 38 height 7
click at [181, 64] on h6 "new venture realty" at bounding box center [175, 63] width 38 height 7
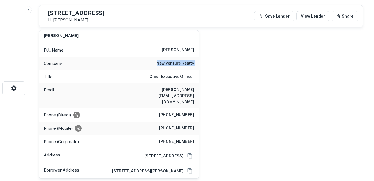
copy h6 "new venture realty"
drag, startPoint x: 174, startPoint y: 68, endPoint x: 175, endPoint y: 65, distance: 3.3
click at [174, 68] on div "Company new venture realty" at bounding box center [118, 63] width 159 height 13
click at [175, 65] on h6 "new venture realty" at bounding box center [175, 63] width 38 height 7
click at [153, 66] on div "Company new venture realty" at bounding box center [118, 63] width 159 height 13
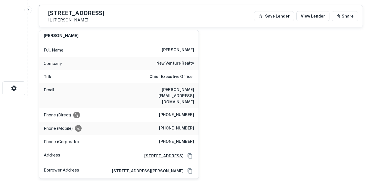
click at [170, 65] on h6 "new venture realty" at bounding box center [175, 63] width 38 height 7
copy h6 "new venture realty"
click at [178, 62] on h6 "new venture realty" at bounding box center [175, 63] width 38 height 7
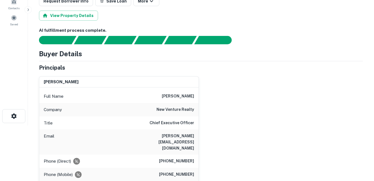
scroll to position [0, 0]
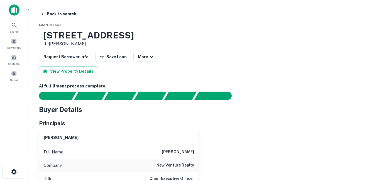
click at [108, 37] on h3 "[STREET_ADDRESS]" at bounding box center [88, 35] width 90 height 11
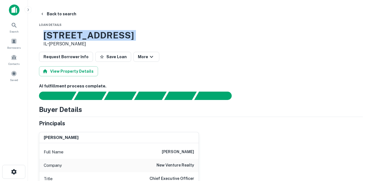
click at [108, 37] on h3 "[STREET_ADDRESS]" at bounding box center [88, 35] width 90 height 11
drag, startPoint x: 108, startPoint y: 37, endPoint x: 86, endPoint y: 38, distance: 22.3
click at [86, 38] on h3 "[STREET_ADDRESS]" at bounding box center [88, 35] width 90 height 11
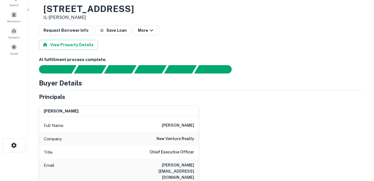
scroll to position [28, 0]
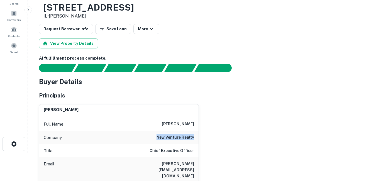
drag, startPoint x: 156, startPoint y: 137, endPoint x: 196, endPoint y: 137, distance: 39.8
click at [196, 137] on div "Company new venture realty" at bounding box center [118, 137] width 159 height 13
drag, startPoint x: 196, startPoint y: 137, endPoint x: 182, endPoint y: 149, distance: 19.1
click at [182, 149] on h6 "Chief Executive Officer" at bounding box center [171, 151] width 45 height 7
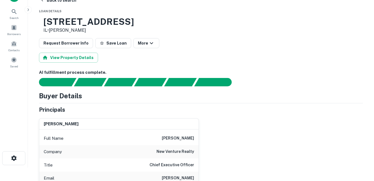
scroll to position [0, 0]
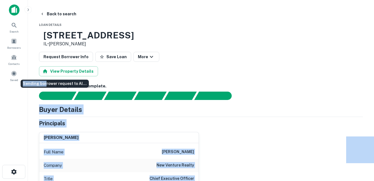
drag, startPoint x: 114, startPoint y: 85, endPoint x: 45, endPoint y: 87, distance: 69.1
click at [45, 87] on body "Search Borrowers Contacts Saved Back to search Loan Details [STREET_ADDRESS] • …" at bounding box center [187, 90] width 374 height 181
drag, startPoint x: 45, startPoint y: 87, endPoint x: 109, endPoint y: 85, distance: 63.5
click at [109, 85] on h6 "AI fulfillment process complete." at bounding box center [201, 86] width 324 height 6
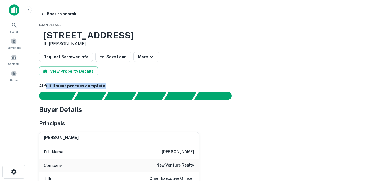
drag, startPoint x: 109, startPoint y: 84, endPoint x: 46, endPoint y: 88, distance: 63.8
click at [46, 88] on h6 "AI fulfillment process complete." at bounding box center [201, 86] width 324 height 6
click at [45, 87] on h6 "AI fulfillment process complete." at bounding box center [201, 86] width 324 height 6
click at [55, 111] on h4 "Buyer Details" at bounding box center [60, 109] width 43 height 10
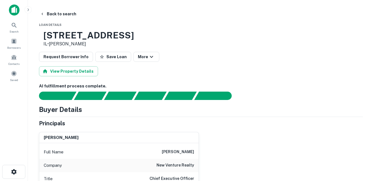
click at [55, 111] on h4 "Buyer Details" at bounding box center [60, 109] width 43 height 10
drag, startPoint x: 55, startPoint y: 111, endPoint x: 57, endPoint y: 121, distance: 10.1
click at [57, 121] on h5 "Principals" at bounding box center [52, 123] width 26 height 8
drag, startPoint x: 57, startPoint y: 121, endPoint x: 68, endPoint y: 142, distance: 24.0
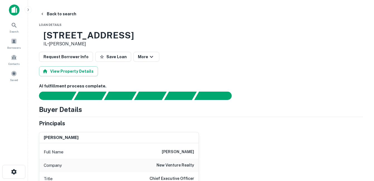
click at [68, 142] on div "[PERSON_NAME]" at bounding box center [118, 137] width 159 height 11
drag, startPoint x: 85, startPoint y: 141, endPoint x: 41, endPoint y: 142, distance: 44.5
click at [41, 142] on div "[PERSON_NAME]" at bounding box center [118, 137] width 159 height 11
drag, startPoint x: 41, startPoint y: 142, endPoint x: 38, endPoint y: 139, distance: 3.7
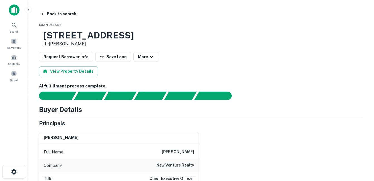
click at [75, 137] on h6 "[PERSON_NAME]" at bounding box center [61, 137] width 35 height 6
click at [62, 13] on button "Back to search" at bounding box center [58, 14] width 41 height 10
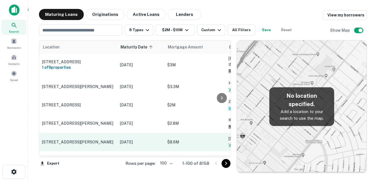
scroll to position [501, 0]
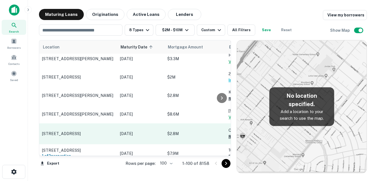
click at [98, 131] on p "[STREET_ADDRESS]" at bounding box center [78, 133] width 72 height 5
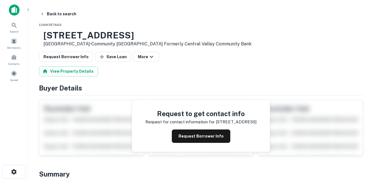
drag, startPoint x: 63, startPoint y: 34, endPoint x: 112, endPoint y: 45, distance: 50.7
click at [112, 45] on div "[STREET_ADDRESS] • Community [GEOGRAPHIC_DATA] Formerly Central Valley Communit…" at bounding box center [147, 38] width 208 height 17
drag, startPoint x: 112, startPoint y: 45, endPoint x: 94, endPoint y: 44, distance: 19.0
copy div "[STREET_ADDRESS]"
click at [90, 35] on h3 "[STREET_ADDRESS]" at bounding box center [147, 35] width 208 height 11
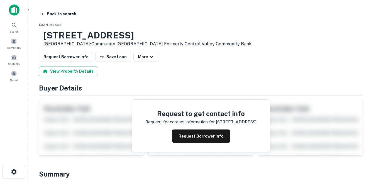
click at [120, 34] on h3 "[STREET_ADDRESS]" at bounding box center [147, 35] width 208 height 11
click at [65, 13] on button "Back to search" at bounding box center [58, 14] width 41 height 10
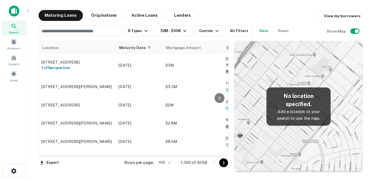
scroll to position [529, 0]
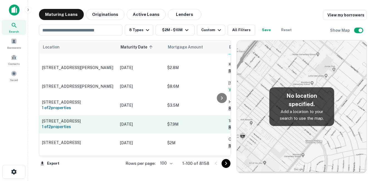
click at [106, 119] on p "[STREET_ADDRESS]" at bounding box center [78, 121] width 72 height 5
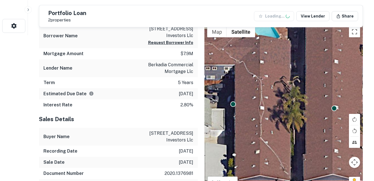
scroll to position [195, 0]
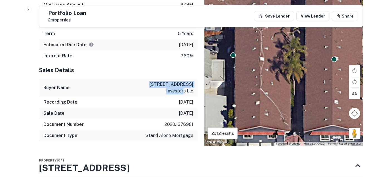
drag, startPoint x: 159, startPoint y: 83, endPoint x: 186, endPoint y: 91, distance: 28.3
click at [186, 91] on p "[STREET_ADDRESS] investors llc" at bounding box center [168, 87] width 50 height 13
drag, startPoint x: 186, startPoint y: 91, endPoint x: 165, endPoint y: 92, distance: 21.2
click at [165, 92] on p "[STREET_ADDRESS] investors llc" at bounding box center [168, 87] width 50 height 13
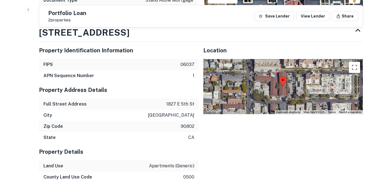
scroll to position [362, 0]
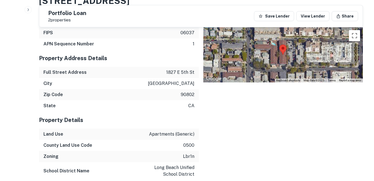
click at [176, 76] on p "1827 e 5th st" at bounding box center [180, 72] width 28 height 7
copy p "1827 e 5th st"
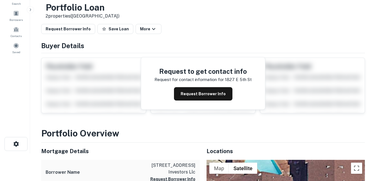
scroll to position [0, 0]
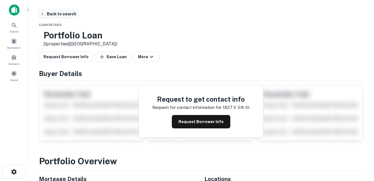
click at [59, 9] on button "Back to search" at bounding box center [58, 14] width 41 height 10
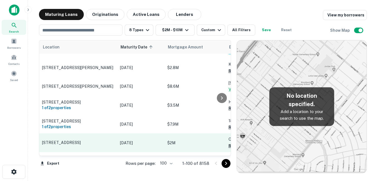
scroll to position [529, 0]
click at [104, 140] on p "[STREET_ADDRESS]" at bounding box center [78, 142] width 72 height 5
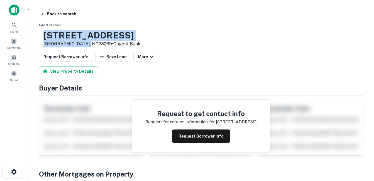
drag, startPoint x: 62, startPoint y: 34, endPoint x: 103, endPoint y: 44, distance: 42.5
click at [103, 44] on div "[STREET_ADDRESS] • Cogent Bank" at bounding box center [91, 38] width 97 height 17
drag, startPoint x: 103, startPoint y: 44, endPoint x: 95, endPoint y: 44, distance: 7.5
click at [86, 36] on h3 "[STREET_ADDRESS]" at bounding box center [91, 35] width 97 height 11
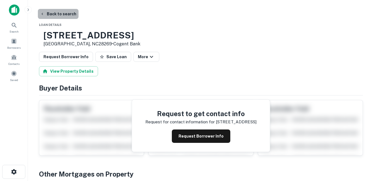
click at [63, 13] on button "Back to search" at bounding box center [58, 14] width 41 height 10
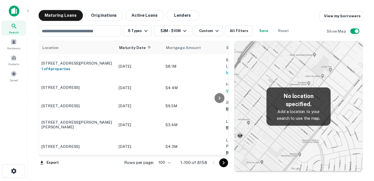
scroll to position [529, 0]
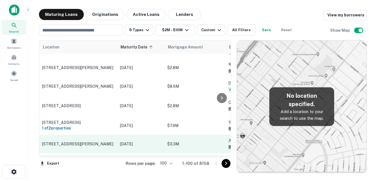
click at [104, 141] on p "[STREET_ADDRESS][PERSON_NAME]" at bounding box center [78, 143] width 72 height 5
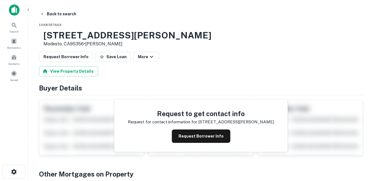
drag, startPoint x: 75, startPoint y: 38, endPoint x: 102, endPoint y: 45, distance: 28.2
click at [102, 45] on div "[STREET_ADDRESS][PERSON_NAME] • [PERSON_NAME]" at bounding box center [127, 38] width 168 height 17
drag, startPoint x: 95, startPoint y: 46, endPoint x: 115, endPoint y: 43, distance: 20.3
click at [115, 43] on link "[PERSON_NAME]" at bounding box center [103, 43] width 37 height 5
click at [63, 35] on h3 "[STREET_ADDRESS][PERSON_NAME]" at bounding box center [127, 35] width 168 height 11
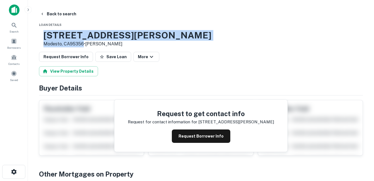
drag, startPoint x: 63, startPoint y: 34, endPoint x: 101, endPoint y: 44, distance: 39.1
click at [101, 44] on div "[STREET_ADDRESS][PERSON_NAME] • [PERSON_NAME]" at bounding box center [127, 38] width 168 height 17
drag, startPoint x: 93, startPoint y: 36, endPoint x: 87, endPoint y: 30, distance: 8.5
click at [93, 36] on h3 "[STREET_ADDRESS][PERSON_NAME]" at bounding box center [127, 35] width 168 height 11
click at [98, 35] on h3 "[STREET_ADDRESS][PERSON_NAME]" at bounding box center [127, 35] width 168 height 11
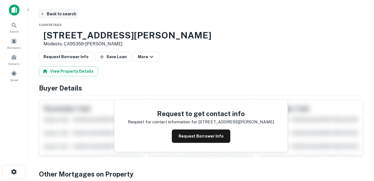
click at [66, 16] on button "Back to search" at bounding box center [58, 14] width 41 height 10
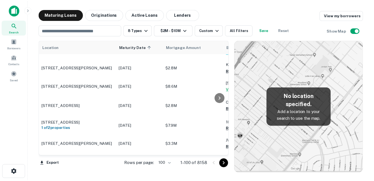
scroll to position [557, 0]
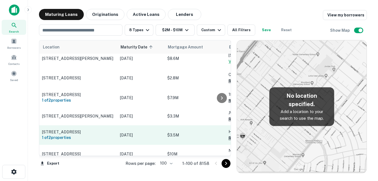
click at [112, 129] on p "[STREET_ADDRESS]" at bounding box center [78, 131] width 72 height 5
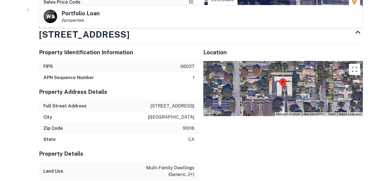
scroll to position [362, 0]
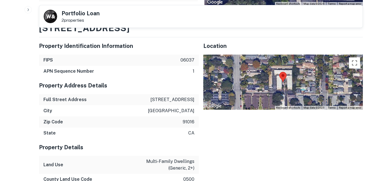
click at [167, 96] on p "[STREET_ADDRESS]" at bounding box center [172, 99] width 44 height 7
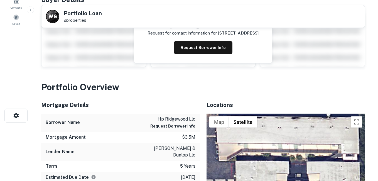
scroll to position [0, 0]
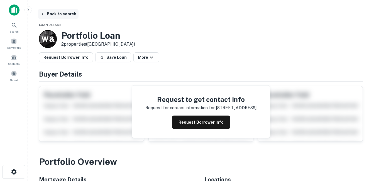
click at [64, 17] on button "Back to search" at bounding box center [58, 14] width 41 height 10
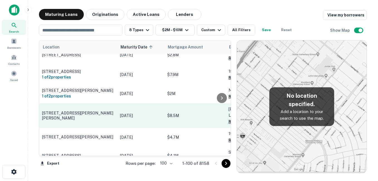
scroll to position [668, 0]
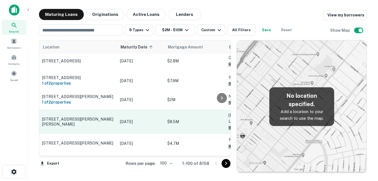
click at [95, 109] on td "[STREET_ADDRESS][PERSON_NAME][PERSON_NAME]" at bounding box center [78, 121] width 78 height 24
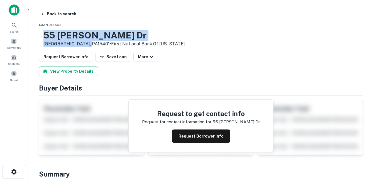
drag, startPoint x: 63, startPoint y: 35, endPoint x: 104, endPoint y: 44, distance: 41.5
click at [104, 44] on div "[STREET_ADDRESS][PERSON_NAME][PERSON_NAME] • First National Bank Of [US_STATE]" at bounding box center [113, 38] width 141 height 17
drag, startPoint x: 104, startPoint y: 44, endPoint x: 94, endPoint y: 43, distance: 10.0
click at [84, 39] on h3 "55 [PERSON_NAME] Dr" at bounding box center [113, 35] width 141 height 11
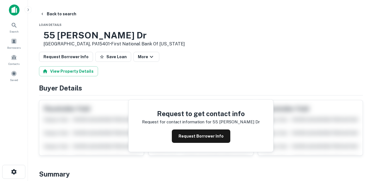
click at [94, 35] on h3 "55 [PERSON_NAME] Dr" at bounding box center [113, 35] width 141 height 11
click at [47, 13] on button "Back to search" at bounding box center [58, 14] width 41 height 10
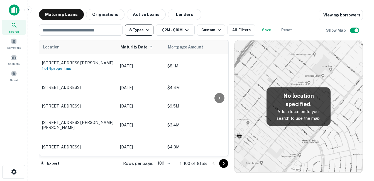
click at [140, 33] on button "8 Types" at bounding box center [139, 29] width 29 height 11
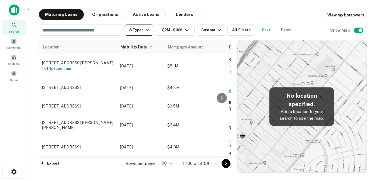
scroll to position [668, 0]
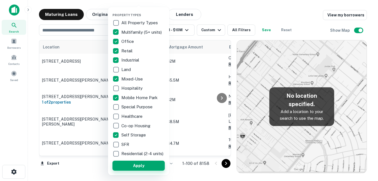
click at [141, 169] on button "Apply" at bounding box center [138, 166] width 52 height 10
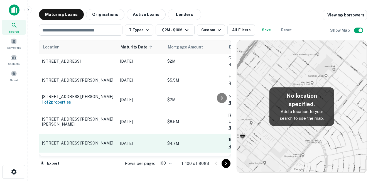
click at [99, 141] on p "[STREET_ADDRESS][PERSON_NAME]" at bounding box center [78, 143] width 72 height 5
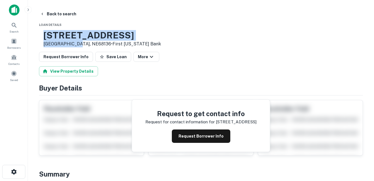
drag, startPoint x: 62, startPoint y: 32, endPoint x: 97, endPoint y: 43, distance: 36.4
click at [97, 43] on div "[STREET_ADDRESS][PERSON_NAME] • First [US_STATE] Bank" at bounding box center [101, 38] width 117 height 17
drag, startPoint x: 97, startPoint y: 43, endPoint x: 90, endPoint y: 44, distance: 6.1
click at [102, 35] on h3 "[STREET_ADDRESS]" at bounding box center [101, 35] width 117 height 11
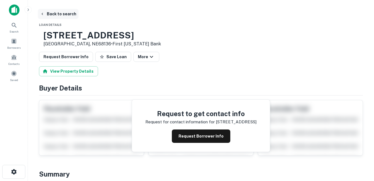
click at [67, 13] on button "Back to search" at bounding box center [58, 14] width 41 height 10
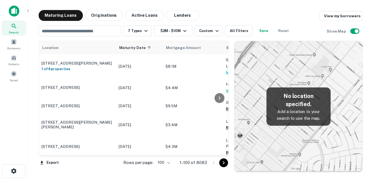
scroll to position [668, 0]
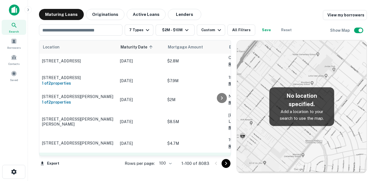
click at [100, 159] on p "[STREET_ADDRESS]" at bounding box center [78, 161] width 72 height 5
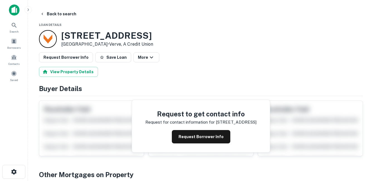
click at [103, 44] on div "2360 Costco Way Green Bay, WI54311 • Verve, A Credit Union" at bounding box center [107, 38] width 92 height 17
drag, startPoint x: 103, startPoint y: 44, endPoint x: 90, endPoint y: 41, distance: 13.8
click at [114, 31] on h3 "[STREET_ADDRESS]" at bounding box center [107, 35] width 92 height 11
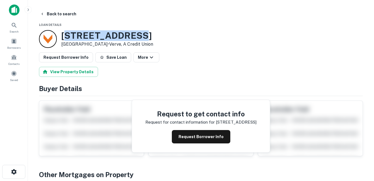
drag, startPoint x: 143, startPoint y: 34, endPoint x: 64, endPoint y: 37, distance: 78.3
click at [64, 37] on h3 "[STREET_ADDRESS]" at bounding box center [107, 35] width 92 height 11
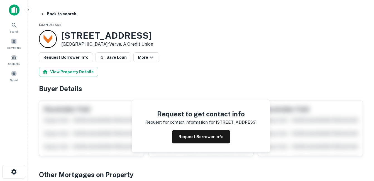
drag, startPoint x: 64, startPoint y: 37, endPoint x: 62, endPoint y: 36, distance: 2.9
click at [62, 36] on h3 "[STREET_ADDRESS]" at bounding box center [107, 35] width 92 height 11
drag, startPoint x: 87, startPoint y: 35, endPoint x: 116, endPoint y: 34, distance: 28.7
click at [116, 34] on h3 "[STREET_ADDRESS]" at bounding box center [107, 35] width 92 height 11
click at [69, 37] on h3 "[STREET_ADDRESS]" at bounding box center [107, 35] width 92 height 11
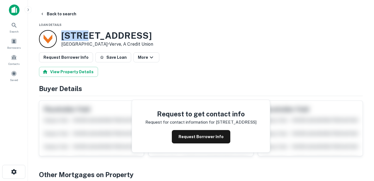
click at [69, 37] on h3 "[STREET_ADDRESS]" at bounding box center [107, 35] width 92 height 11
drag, startPoint x: 69, startPoint y: 37, endPoint x: 68, endPoint y: 43, distance: 5.7
click at [68, 43] on p "Green Bay, WI54311 • Verve, A Credit Union" at bounding box center [107, 44] width 92 height 7
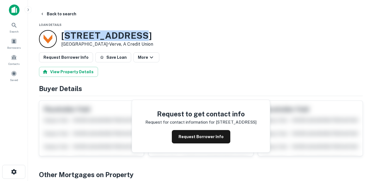
drag, startPoint x: 139, startPoint y: 33, endPoint x: 65, endPoint y: 36, distance: 73.8
click at [65, 36] on h3 "[STREET_ADDRESS]" at bounding box center [107, 35] width 92 height 11
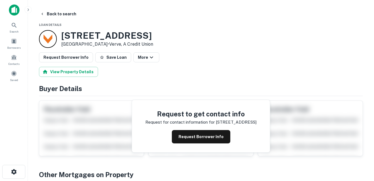
drag, startPoint x: 65, startPoint y: 36, endPoint x: 61, endPoint y: 36, distance: 4.2
click at [61, 36] on h3 "[STREET_ADDRESS]" at bounding box center [107, 35] width 92 height 11
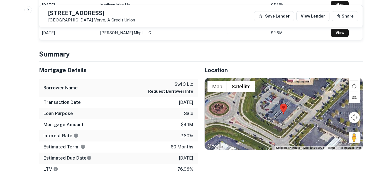
scroll to position [195, 0]
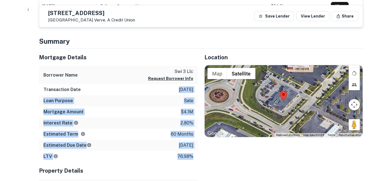
drag, startPoint x: 171, startPoint y: 89, endPoint x: 193, endPoint y: 158, distance: 72.4
click at [193, 158] on div "Mortgage Details Borrower Name swi 3 llc Request Borrower Info Transaction Date…" at bounding box center [118, 105] width 159 height 113
drag, startPoint x: 193, startPoint y: 158, endPoint x: 190, endPoint y: 160, distance: 3.6
click at [190, 160] on div "LTV 76.98%" at bounding box center [118, 156] width 159 height 11
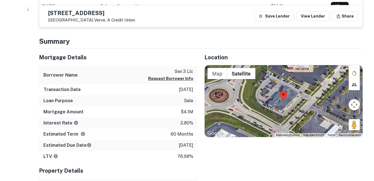
drag, startPoint x: 193, startPoint y: 146, endPoint x: 179, endPoint y: 99, distance: 48.3
click at [179, 99] on div "Mortgage Details Borrower Name swi 3 llc Request Borrower Info Transaction Date…" at bounding box center [118, 105] width 159 height 113
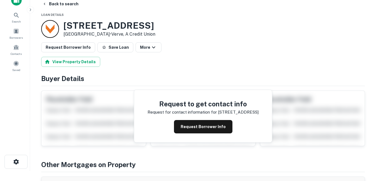
scroll to position [0, 0]
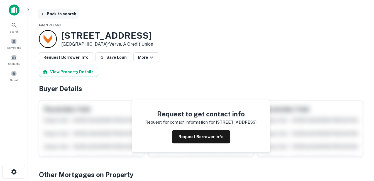
click at [69, 13] on button "Back to search" at bounding box center [58, 14] width 41 height 10
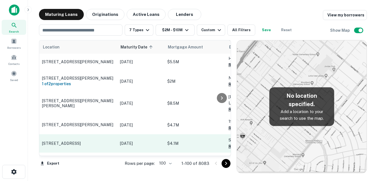
scroll to position [696, 0]
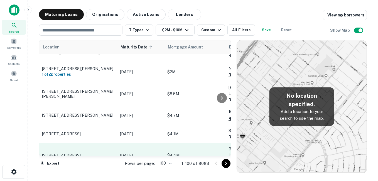
click at [90, 143] on td "[STREET_ADDRESS]" at bounding box center [78, 155] width 78 height 24
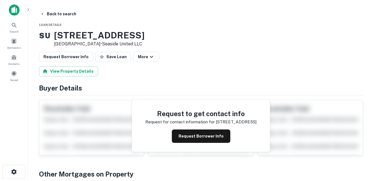
drag, startPoint x: 60, startPoint y: 36, endPoint x: 104, endPoint y: 43, distance: 44.0
click at [104, 43] on div "S U 2215 ROUTE 37 E Toms River, NJ08753 • Seaside United LLC" at bounding box center [91, 38] width 105 height 17
drag, startPoint x: 104, startPoint y: 43, endPoint x: 90, endPoint y: 45, distance: 14.0
copy div "2215 ROUTE 37 E Toms River, NJ08753"
click at [79, 35] on h3 "2215 ROUTE 37 E" at bounding box center [99, 35] width 90 height 11
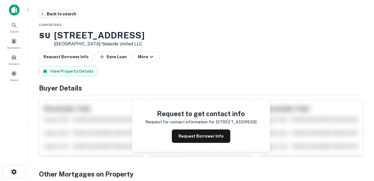
click at [58, 15] on button "Back to search" at bounding box center [58, 14] width 41 height 10
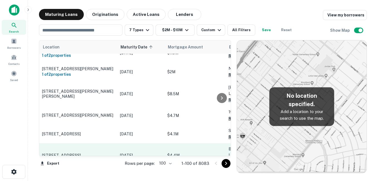
scroll to position [724, 0]
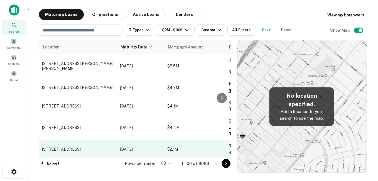
click at [100, 147] on p "[STREET_ADDRESS]" at bounding box center [78, 149] width 72 height 5
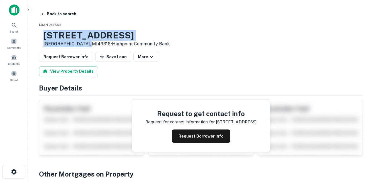
drag, startPoint x: 61, startPoint y: 35, endPoint x: 103, endPoint y: 44, distance: 42.9
click at [103, 44] on div "9175 Cherry Valley Ave SE Caledonia, MI49316 • Highpoint Community Bank" at bounding box center [104, 38] width 131 height 17
drag, startPoint x: 103, startPoint y: 44, endPoint x: 94, endPoint y: 43, distance: 9.5
copy div "9175 Cherry Valley Ave SE Caledonia, MI49316"
click at [104, 34] on h3 "9175 Cherry Valley Ave SE" at bounding box center [106, 35] width 126 height 11
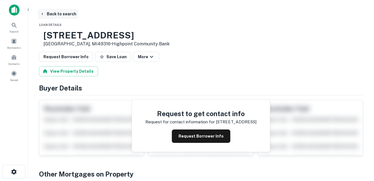
click at [54, 12] on button "Back to search" at bounding box center [58, 14] width 41 height 10
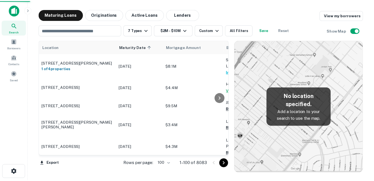
scroll to position [724, 0]
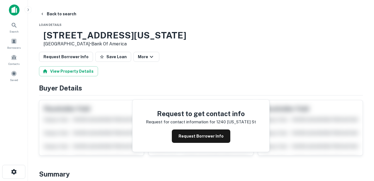
drag, startPoint x: 62, startPoint y: 34, endPoint x: 112, endPoint y: 44, distance: 50.8
click at [112, 44] on div "1240 Minnesota St San Francisco, CA94107 • Bank Of America" at bounding box center [114, 38] width 143 height 17
drag, startPoint x: 112, startPoint y: 44, endPoint x: 93, endPoint y: 44, distance: 18.9
copy div "[STREET_ADDRESS][US_STATE]"
click at [99, 34] on h3 "1240 Minnesota St" at bounding box center [114, 35] width 143 height 11
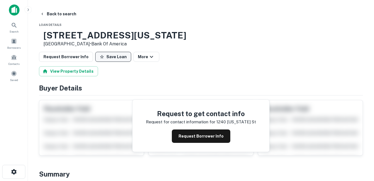
drag, startPoint x: 195, startPoint y: 134, endPoint x: 121, endPoint y: 54, distance: 109.0
click at [195, 134] on button "Request Borrower Info" at bounding box center [201, 135] width 58 height 13
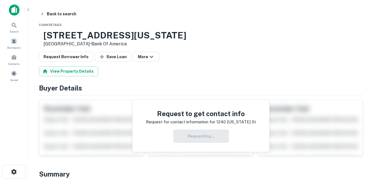
click at [115, 34] on h3 "1240 Minnesota St" at bounding box center [114, 35] width 143 height 11
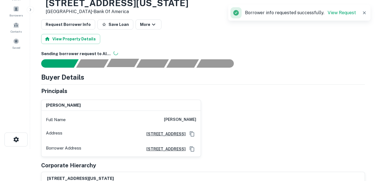
scroll to position [0, 0]
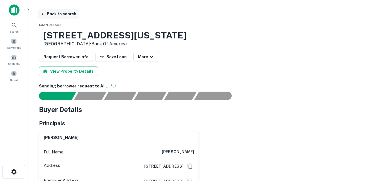
click at [68, 14] on button "Back to search" at bounding box center [58, 14] width 41 height 10
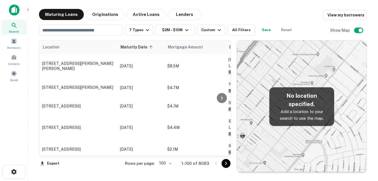
scroll to position [752, 0]
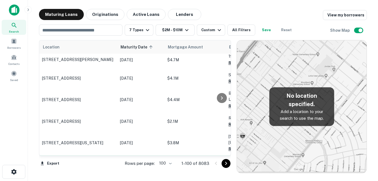
click at [94, 162] on p "[STREET_ADDRESS]" at bounding box center [78, 164] width 72 height 5
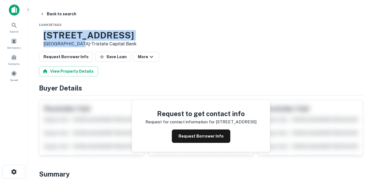
drag, startPoint x: 61, startPoint y: 36, endPoint x: 98, endPoint y: 43, distance: 37.8
click at [98, 43] on div "1223 CLEVELAND AVE NW Canton, OH44703 • Tristate Capital Bank" at bounding box center [87, 38] width 97 height 17
drag, startPoint x: 98, startPoint y: 43, endPoint x: 87, endPoint y: 44, distance: 10.9
click at [94, 34] on h3 "1223 CLEVELAND AVE NW" at bounding box center [89, 35] width 93 height 11
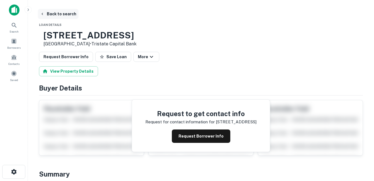
click at [60, 14] on button "Back to search" at bounding box center [58, 14] width 41 height 10
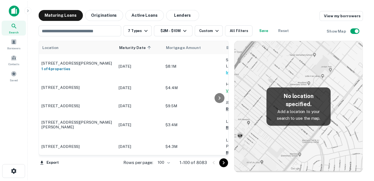
scroll to position [752, 0]
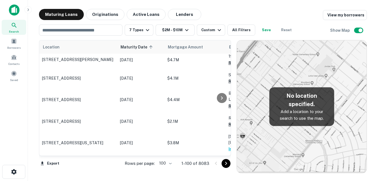
click at [97, 181] on p "[STREET_ADDRESS]" at bounding box center [78, 183] width 72 height 5
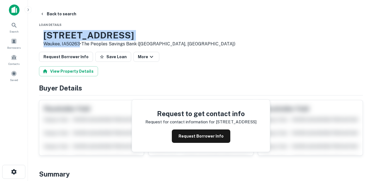
drag, startPoint x: 62, startPoint y: 36, endPoint x: 98, endPoint y: 45, distance: 37.5
click at [98, 45] on div "2860 Grand Prairie Pkwy Waukee, IA50263 • The Peoples Savings Bank (new Matamor…" at bounding box center [139, 38] width 192 height 17
copy div "[STREET_ADDRESS]"
drag, startPoint x: 74, startPoint y: 32, endPoint x: 62, endPoint y: 36, distance: 12.8
click at [73, 32] on h3 "2860 Grand Prairie Pkwy" at bounding box center [139, 35] width 192 height 11
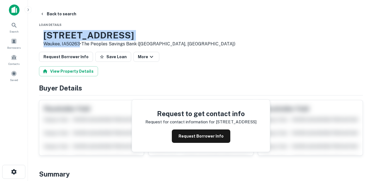
click at [62, 36] on h3 "2860 Grand Prairie Pkwy" at bounding box center [139, 35] width 192 height 11
drag, startPoint x: 62, startPoint y: 36, endPoint x: 130, endPoint y: 35, distance: 67.9
click at [130, 35] on h3 "2860 Grand Prairie Pkwy" at bounding box center [139, 35] width 192 height 11
drag, startPoint x: 63, startPoint y: 36, endPoint x: 97, endPoint y: 45, distance: 35.9
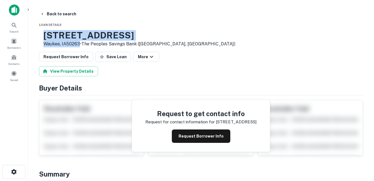
click at [97, 45] on div "2860 Grand Prairie Pkwy Waukee, IA50263 • The Peoples Savings Bank (new Matamor…" at bounding box center [139, 38] width 192 height 17
drag, startPoint x: 97, startPoint y: 45, endPoint x: 71, endPoint y: 38, distance: 26.9
copy div "[STREET_ADDRESS]"
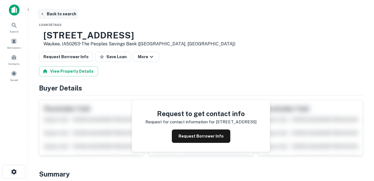
click at [67, 16] on button "Back to search" at bounding box center [58, 14] width 41 height 10
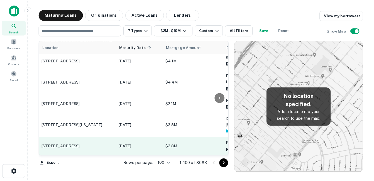
scroll to position [779, 0]
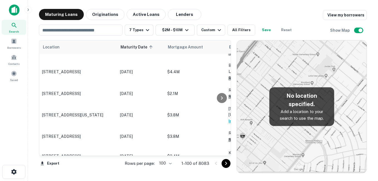
click at [99, 173] on p "[STREET_ADDRESS]" at bounding box center [78, 175] width 72 height 5
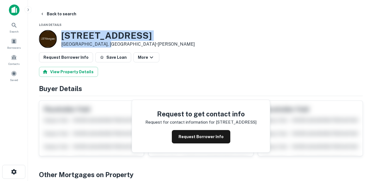
drag, startPoint x: 70, startPoint y: 37, endPoint x: 108, endPoint y: 46, distance: 39.2
click at [108, 46] on div "7032 Lanewood Ave Los Angeles, CA90028 • J.p. Morgan" at bounding box center [117, 39] width 156 height 18
copy div "[STREET_ADDRESS]"
click at [194, 135] on button "Request Borrower Info" at bounding box center [201, 136] width 58 height 13
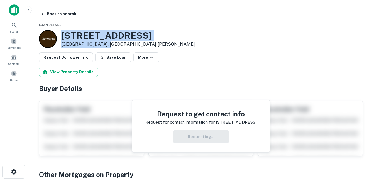
click at [101, 36] on h3 "7032 Lanewood Ave" at bounding box center [128, 35] width 134 height 11
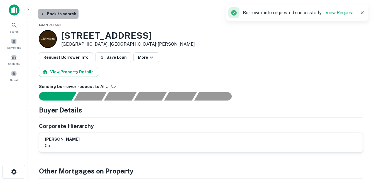
click at [65, 14] on button "Back to search" at bounding box center [58, 14] width 41 height 10
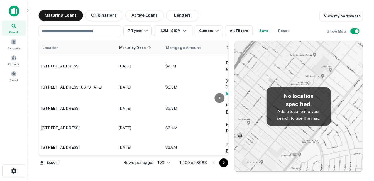
scroll to position [835, 0]
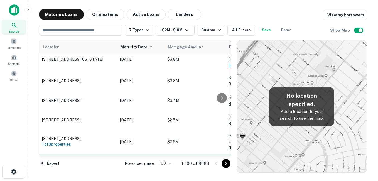
click at [109, 154] on td "[STREET_ADDRESS]" at bounding box center [78, 163] width 78 height 18
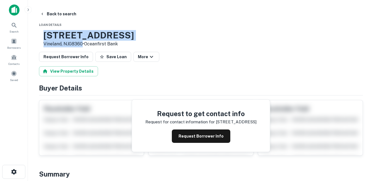
drag, startPoint x: 61, startPoint y: 34, endPoint x: 101, endPoint y: 43, distance: 40.6
click at [101, 43] on div "1942 N Mill Rd Vineland, NJ08360 • Oceanfirst Bank" at bounding box center [86, 38] width 95 height 17
drag, startPoint x: 101, startPoint y: 43, endPoint x: 89, endPoint y: 42, distance: 11.7
copy div "[STREET_ADDRESS]"
click at [111, 36] on h3 "1942 N Mill Rd" at bounding box center [88, 35] width 90 height 11
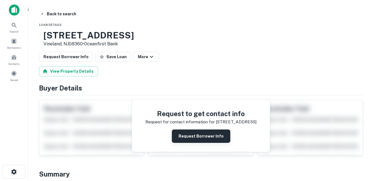
click at [201, 132] on button "Request Borrower Info" at bounding box center [201, 135] width 58 height 13
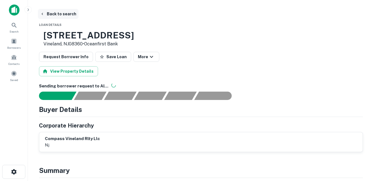
click at [62, 15] on button "Back to search" at bounding box center [58, 14] width 41 height 10
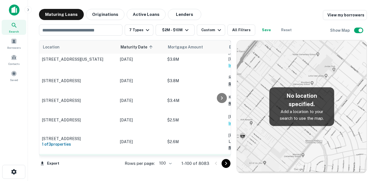
scroll to position [863, 0]
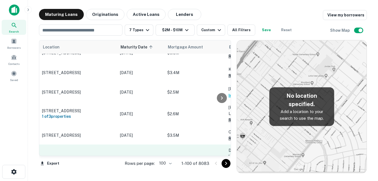
click at [97, 157] on p "[GEOGRAPHIC_DATA]" at bounding box center [78, 159] width 72 height 5
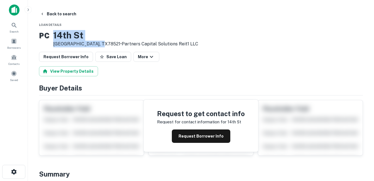
drag, startPoint x: 61, startPoint y: 35, endPoint x: 105, endPoint y: 44, distance: 45.6
click at [105, 44] on div "P C 14th St Brownsville, TX78521 • Partners Capital Solutions Reit1 LLC" at bounding box center [118, 38] width 159 height 17
drag, startPoint x: 105, startPoint y: 44, endPoint x: 99, endPoint y: 44, distance: 6.7
copy div "[GEOGRAPHIC_DATA]"
click at [68, 12] on button "Back to search" at bounding box center [58, 14] width 41 height 10
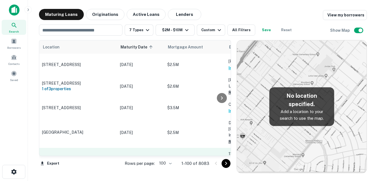
scroll to position [891, 0]
click at [92, 157] on p "[STREET_ADDRESS][PERSON_NAME]" at bounding box center [78, 159] width 72 height 5
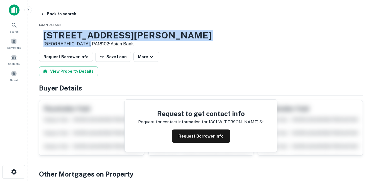
drag, startPoint x: 65, startPoint y: 36, endPoint x: 101, endPoint y: 44, distance: 37.4
click at [101, 44] on div "1301 W Turner St Allentown, PA18102 • Asian Bank" at bounding box center [127, 38] width 168 height 17
drag, startPoint x: 101, startPoint y: 44, endPoint x: 85, endPoint y: 43, distance: 16.5
click at [116, 36] on h3 "1301 W Turner St" at bounding box center [127, 35] width 168 height 11
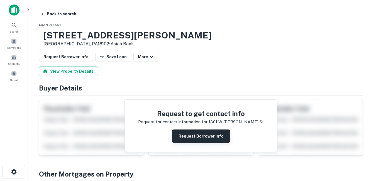
click at [201, 138] on button "Request Borrower Info" at bounding box center [201, 135] width 58 height 13
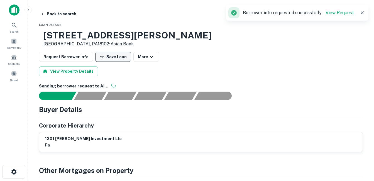
click at [69, 16] on button "Back to search" at bounding box center [58, 14] width 41 height 10
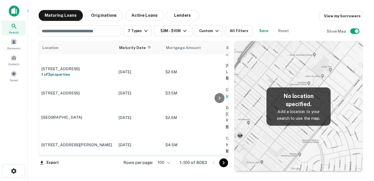
scroll to position [919, 0]
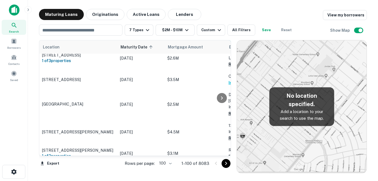
click at [99, 170] on p "[STREET_ADDRESS]" at bounding box center [78, 172] width 72 height 5
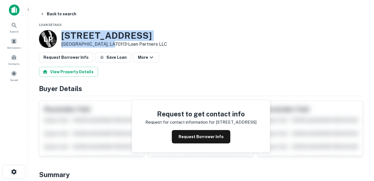
drag, startPoint x: 62, startPoint y: 36, endPoint x: 108, endPoint y: 44, distance: 46.6
click at [108, 44] on div "1331 S Saratoga St New Orleans, LA70113 • Loan Partners LLC" at bounding box center [114, 38] width 106 height 17
drag, startPoint x: 108, startPoint y: 44, endPoint x: 99, endPoint y: 44, distance: 9.2
copy div "[STREET_ADDRESS]"
click at [107, 34] on h3 "1331 S Saratoga St" at bounding box center [114, 35] width 106 height 11
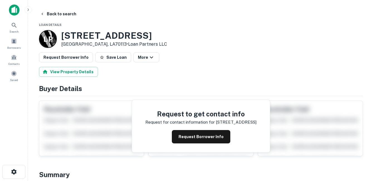
drag, startPoint x: 147, startPoint y: 35, endPoint x: 64, endPoint y: 36, distance: 83.0
click at [64, 36] on h3 "1331 S Saratoga St" at bounding box center [114, 35] width 106 height 11
click at [63, 36] on h3 "1331 S Saratoga St" at bounding box center [114, 35] width 106 height 11
click at [92, 35] on h3 "1331 S Saratoga St" at bounding box center [114, 35] width 106 height 11
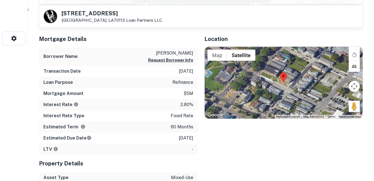
scroll to position [139, 0]
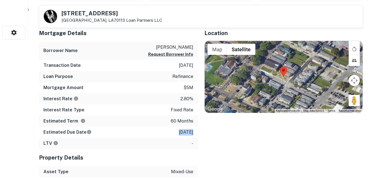
drag, startPoint x: 166, startPoint y: 132, endPoint x: 185, endPoint y: 131, distance: 18.1
click at [185, 131] on div "Estimated Due Date 11/1/2025" at bounding box center [118, 132] width 159 height 11
click at [186, 132] on p "[DATE]" at bounding box center [186, 132] width 14 height 7
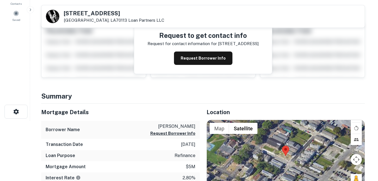
scroll to position [0, 0]
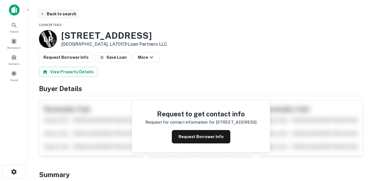
click at [70, 13] on button "Back to search" at bounding box center [58, 14] width 41 height 10
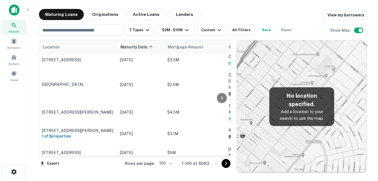
scroll to position [946, 0]
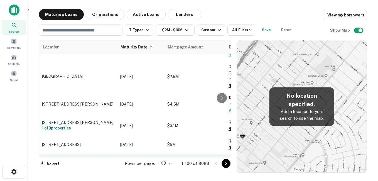
click at [94, 161] on p "[STREET_ADDRESS][PERSON_NAME]" at bounding box center [78, 163] width 72 height 5
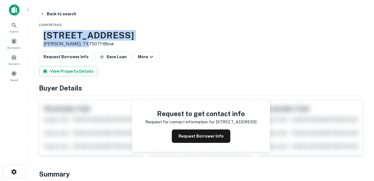
drag, startPoint x: 62, startPoint y: 36, endPoint x: 101, endPoint y: 45, distance: 40.7
click at [101, 45] on div "3124 W University Dr Mckinney, TX75071 • Bbva" at bounding box center [88, 38] width 90 height 17
drag, startPoint x: 101, startPoint y: 45, endPoint x: 89, endPoint y: 45, distance: 12.2
copy div "[STREET_ADDRESS][PERSON_NAME]"
click at [93, 31] on h3 "3124 W University Dr" at bounding box center [88, 35] width 90 height 11
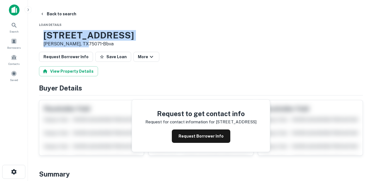
click at [92, 37] on h3 "3124 W University Dr" at bounding box center [88, 35] width 90 height 11
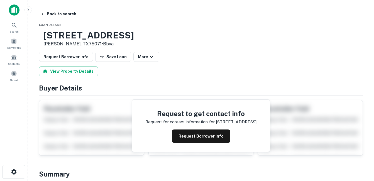
click at [109, 35] on h3 "3124 W University Dr" at bounding box center [88, 35] width 90 height 11
click at [54, 13] on button "Back to search" at bounding box center [58, 14] width 41 height 10
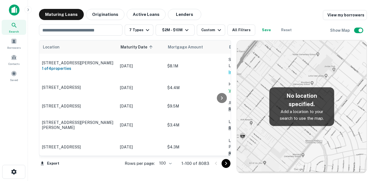
scroll to position [946, 0]
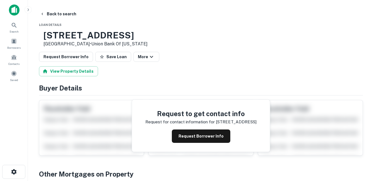
drag, startPoint x: 61, startPoint y: 34, endPoint x: 105, endPoint y: 45, distance: 45.4
click at [105, 45] on div "210 W SILVERBELL RD Lake Orion, MI48359 • Union Bank Of Michigan" at bounding box center [93, 38] width 109 height 17
drag, startPoint x: 105, startPoint y: 45, endPoint x: 96, endPoint y: 45, distance: 8.9
click at [110, 34] on h3 "210 W SILVERBELL RD" at bounding box center [95, 35] width 104 height 11
click at [72, 15] on button "Back to search" at bounding box center [58, 14] width 41 height 10
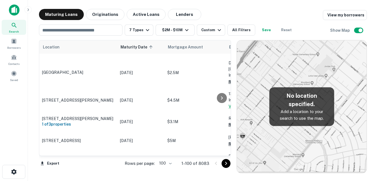
scroll to position [974, 0]
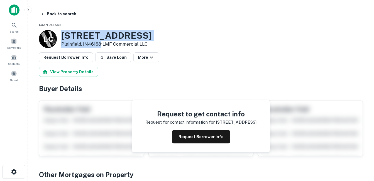
drag, startPoint x: 59, startPoint y: 34, endPoint x: 100, endPoint y: 44, distance: 41.5
click at [100, 44] on div "L C 2663 E Main St Plainfield, IN46168 • LMF Commercial LLC" at bounding box center [95, 39] width 113 height 18
drag, startPoint x: 100, startPoint y: 44, endPoint x: 96, endPoint y: 44, distance: 3.3
click at [105, 33] on h3 "2663 E Main St" at bounding box center [106, 35] width 90 height 11
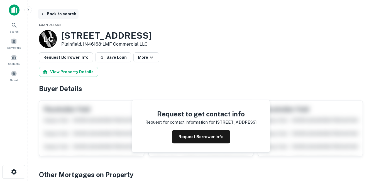
click at [59, 16] on button "Back to search" at bounding box center [58, 14] width 41 height 10
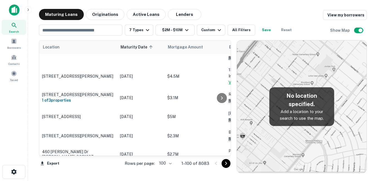
scroll to position [1002, 0]
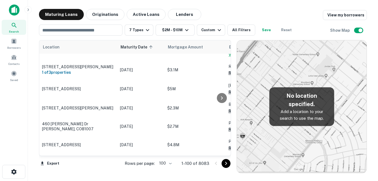
click at [94, 181] on p "[STREET_ADDRESS]" at bounding box center [78, 183] width 72 height 5
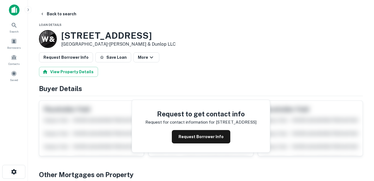
drag, startPoint x: 59, startPoint y: 31, endPoint x: 107, endPoint y: 44, distance: 49.6
click at [107, 44] on div "W & 744 N Azusa Ave West Covina, CA91791 • Walker & Dunlop LLC" at bounding box center [107, 39] width 137 height 18
drag, startPoint x: 107, startPoint y: 44, endPoint x: 101, endPoint y: 44, distance: 6.1
click at [85, 33] on h3 "744 N Azusa Ave" at bounding box center [118, 35] width 114 height 11
click at [63, 14] on button "Back to search" at bounding box center [58, 14] width 41 height 10
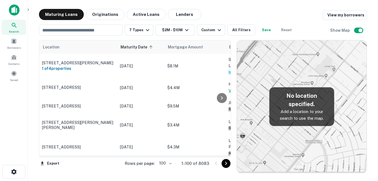
scroll to position [1030, 0]
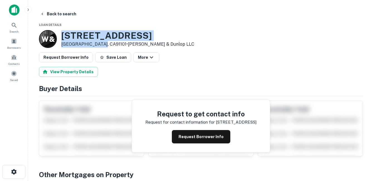
drag, startPoint x: 63, startPoint y: 36, endPoint x: 100, endPoint y: 43, distance: 37.7
click at [100, 43] on div "444 N Euclid Ave Pasadena, CA91101 • Walker & Dunlop LLC" at bounding box center [127, 38] width 133 height 17
drag, startPoint x: 100, startPoint y: 43, endPoint x: 85, endPoint y: 43, distance: 15.3
click at [95, 32] on h3 "444 N Euclid Ave" at bounding box center [127, 35] width 133 height 11
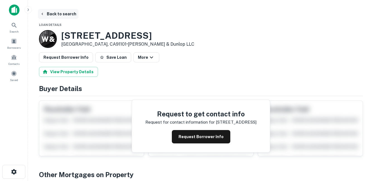
click at [61, 16] on button "Back to search" at bounding box center [58, 14] width 41 height 10
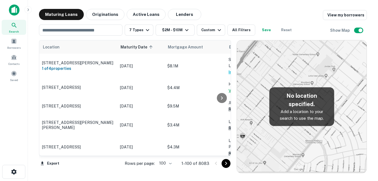
scroll to position [1030, 0]
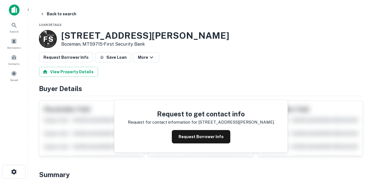
drag, startPoint x: 60, startPoint y: 33, endPoint x: 103, endPoint y: 45, distance: 44.0
click at [103, 45] on div "F S 106 E Babcock St Bozeman, MT59715 • First Security Bank" at bounding box center [134, 39] width 190 height 18
drag, startPoint x: 103, startPoint y: 45, endPoint x: 78, endPoint y: 41, distance: 25.4
copy div "[STREET_ADDRESS][PERSON_NAME][PERSON_NAME]"
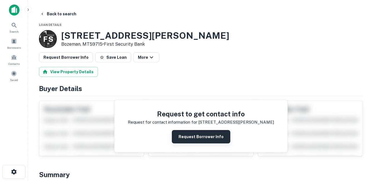
click at [187, 138] on button "Request Borrower Info" at bounding box center [201, 136] width 58 height 13
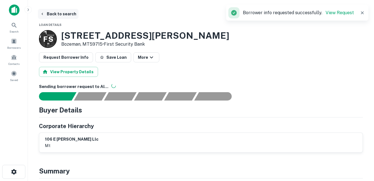
click at [61, 16] on button "Back to search" at bounding box center [58, 14] width 41 height 10
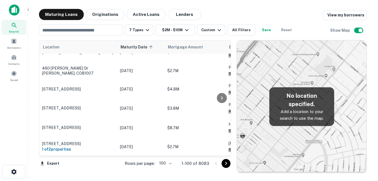
scroll to position [1086, 0]
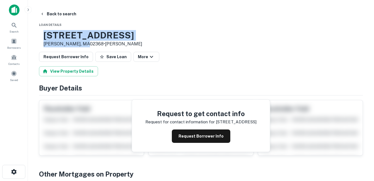
drag, startPoint x: 63, startPoint y: 36, endPoint x: 104, endPoint y: 46, distance: 42.1
click at [104, 46] on div "733 S Main St Randolph, MA02368 • Dedham Savings" at bounding box center [92, 38] width 99 height 17
drag, startPoint x: 104, startPoint y: 46, endPoint x: 88, endPoint y: 43, distance: 16.3
copy div "[STREET_ADDRESS][PERSON_NAME]"
click at [86, 36] on h3 "733 S Main St" at bounding box center [92, 35] width 99 height 11
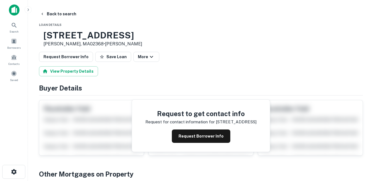
click at [67, 14] on button "Back to search" at bounding box center [58, 14] width 41 height 10
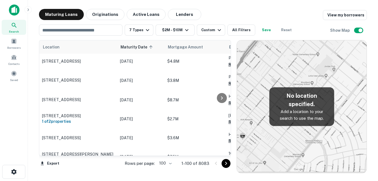
scroll to position [1113, 0]
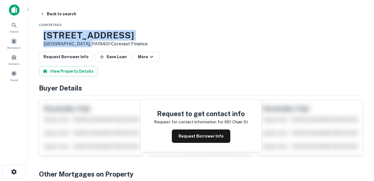
drag, startPoint x: 62, startPoint y: 35, endPoint x: 103, endPoint y: 45, distance: 42.9
click at [103, 45] on div "661 Chain St Norristown, PA19401 • Corevest Finance" at bounding box center [95, 38] width 104 height 17
drag, startPoint x: 103, startPoint y: 45, endPoint x: 93, endPoint y: 40, distance: 11.6
copy div "[STREET_ADDRESS]"
click at [110, 35] on h3 "661 Chain St" at bounding box center [95, 35] width 104 height 11
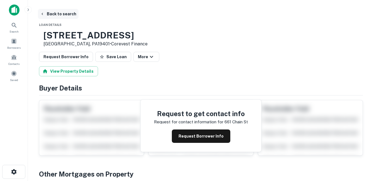
click at [67, 14] on button "Back to search" at bounding box center [58, 14] width 41 height 10
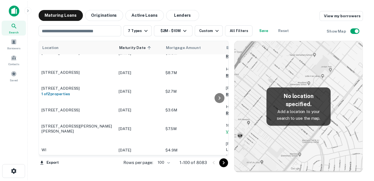
scroll to position [1141, 0]
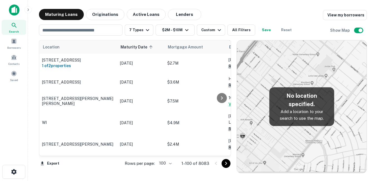
click at [112, 181] on p "[STREET_ADDRESS]" at bounding box center [78, 184] width 72 height 5
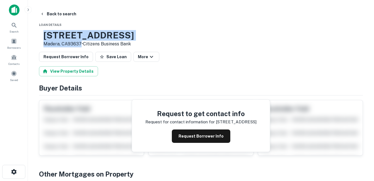
drag, startPoint x: 61, startPoint y: 35, endPoint x: 99, endPoint y: 47, distance: 40.0
click at [99, 47] on div "1405 S Madera Ave Madera, CA93637 • Citizens Business Bank" at bounding box center [86, 38] width 95 height 17
drag, startPoint x: 99, startPoint y: 47, endPoint x: 90, endPoint y: 43, distance: 9.4
